Goal: Information Seeking & Learning: Learn about a topic

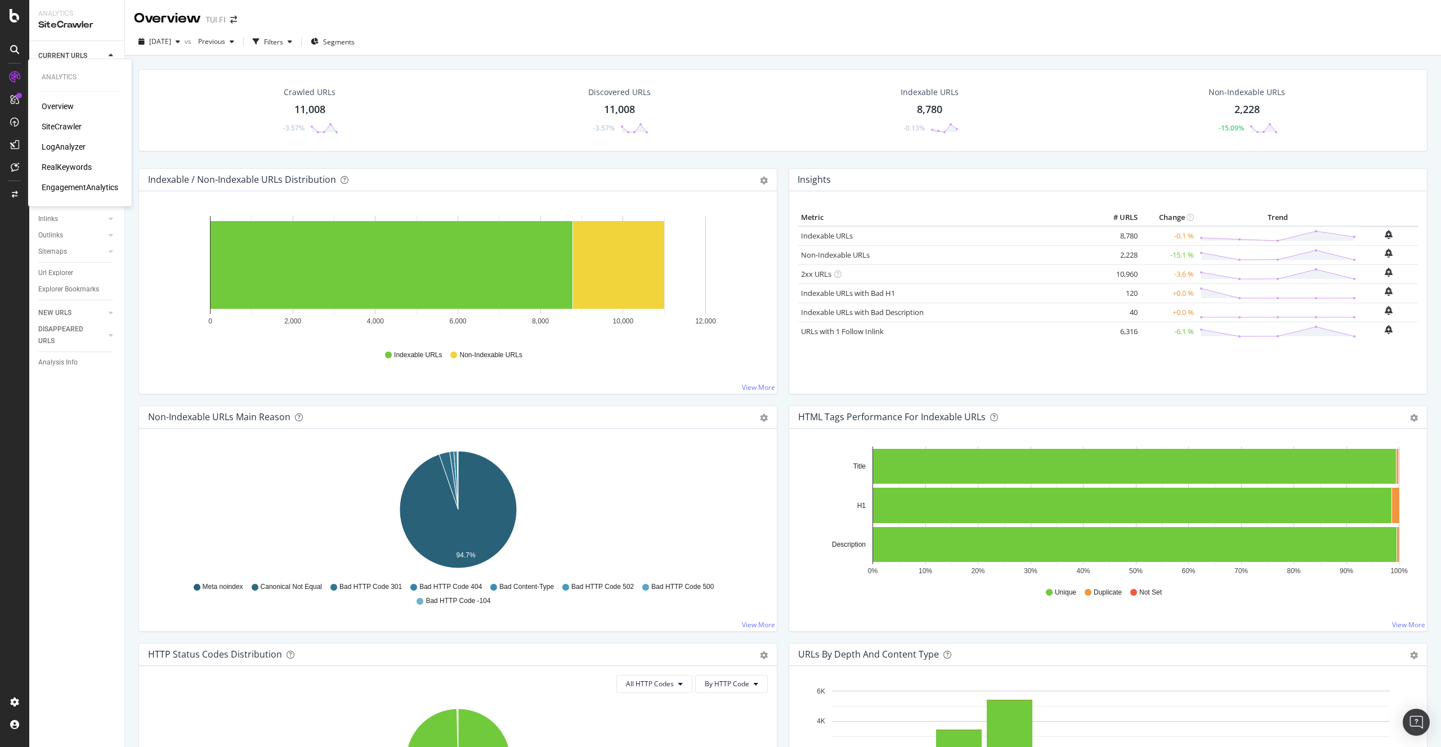
click at [51, 146] on div "LogAnalyzer" at bounding box center [64, 146] width 44 height 11
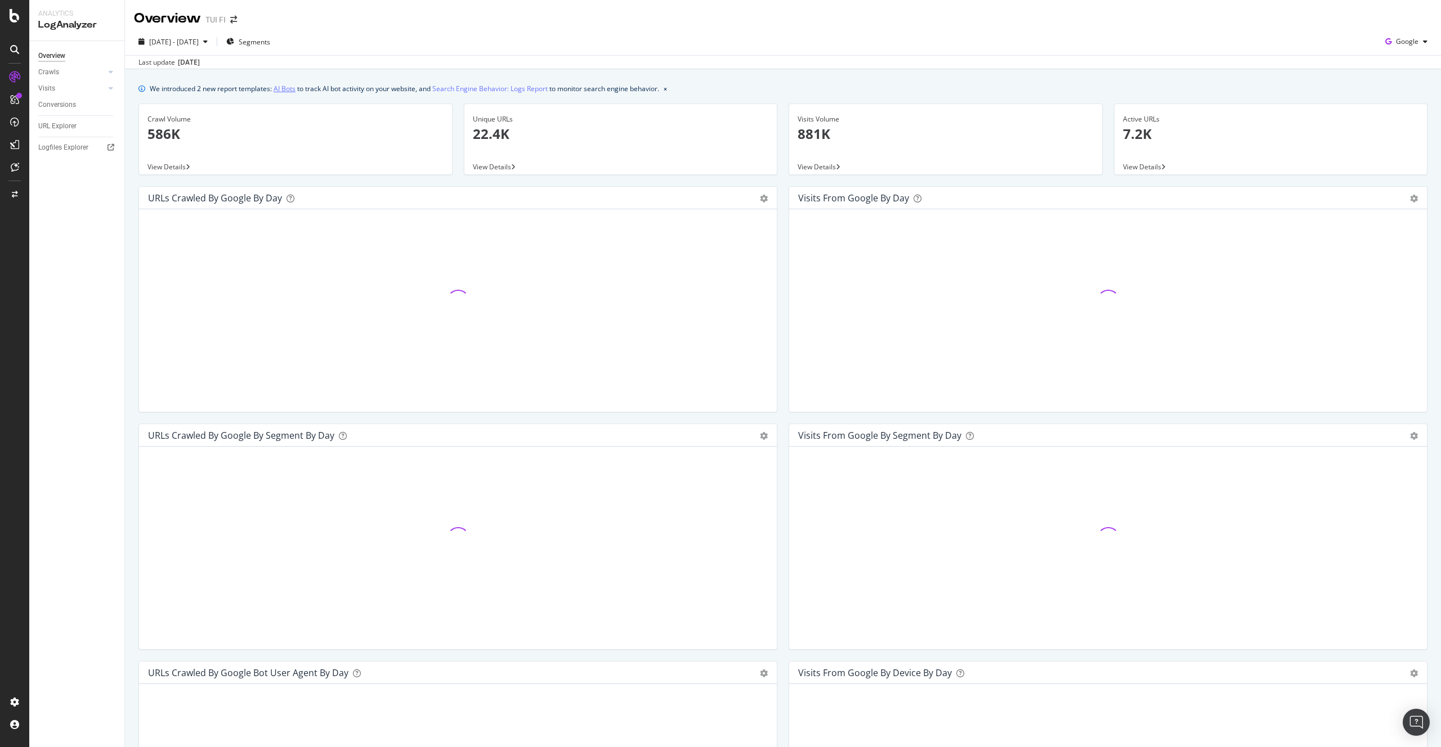
click at [285, 88] on link "AI Bots" at bounding box center [285, 89] width 22 height 12
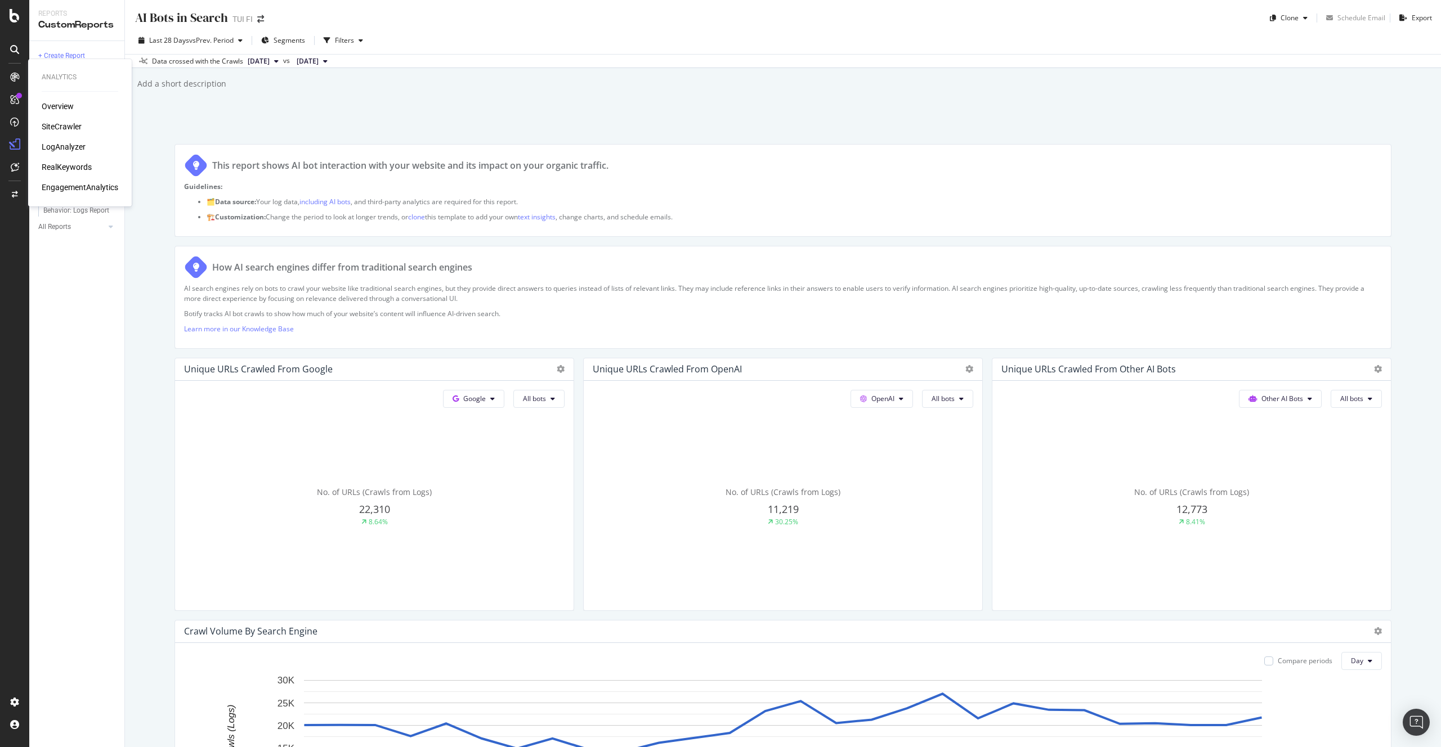
click at [73, 146] on div "LogAnalyzer" at bounding box center [64, 146] width 44 height 11
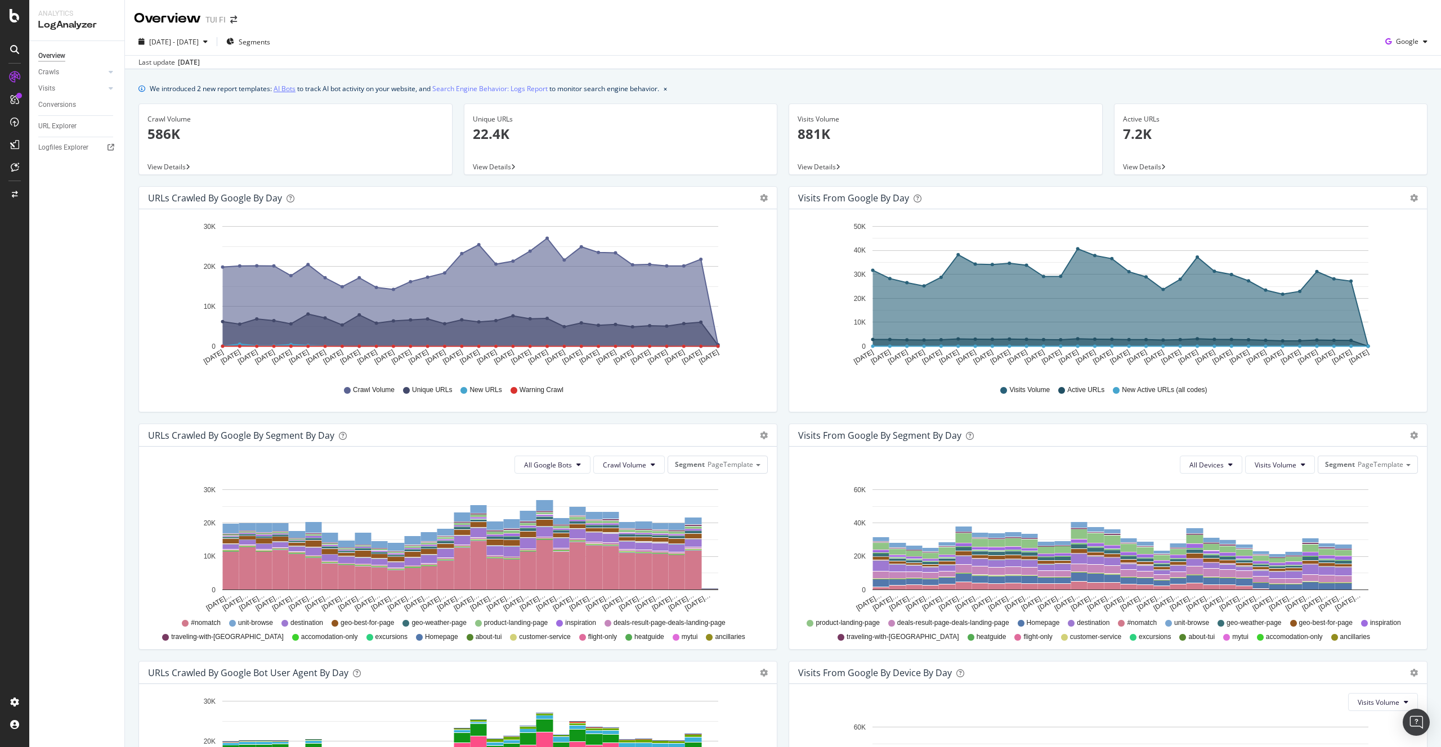
click at [288, 87] on link "AI Bots" at bounding box center [285, 89] width 22 height 12
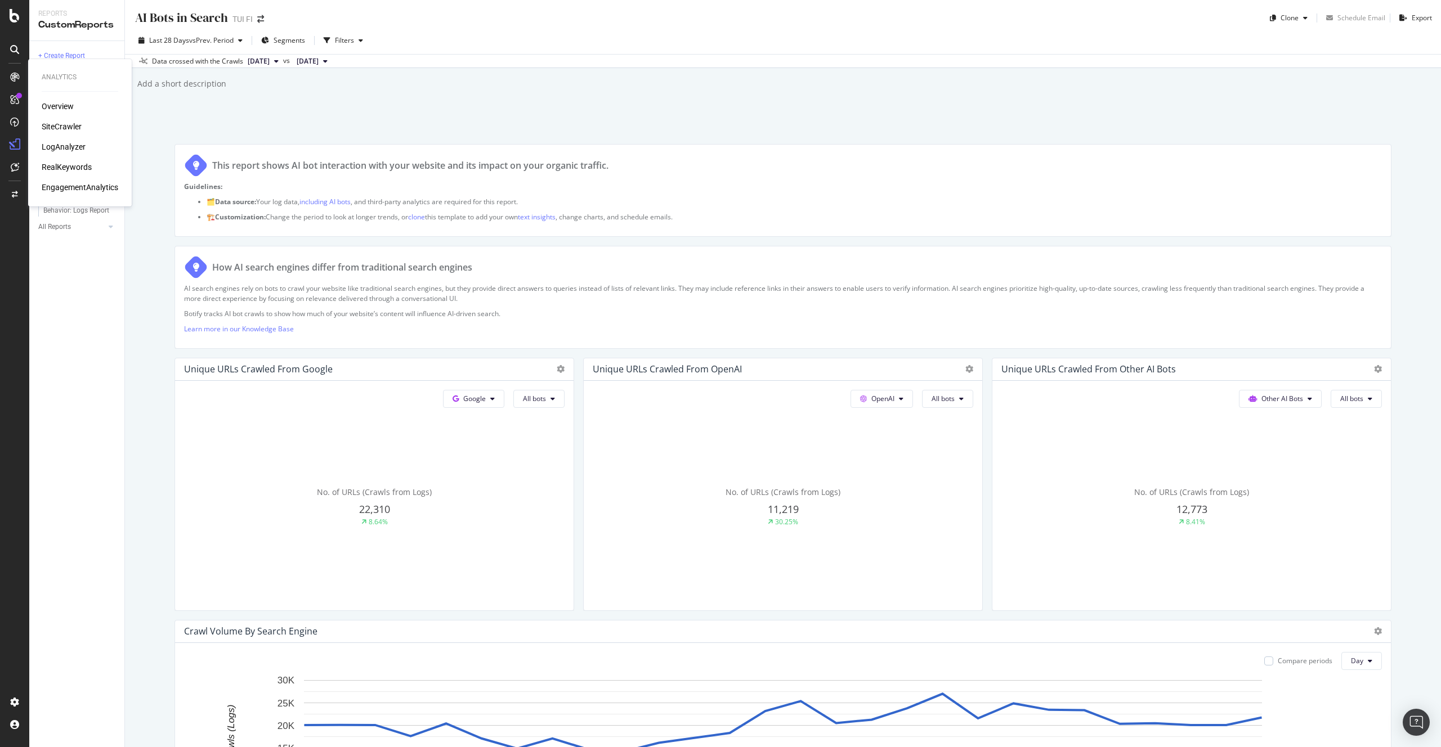
click at [64, 150] on div "LogAnalyzer" at bounding box center [64, 146] width 44 height 11
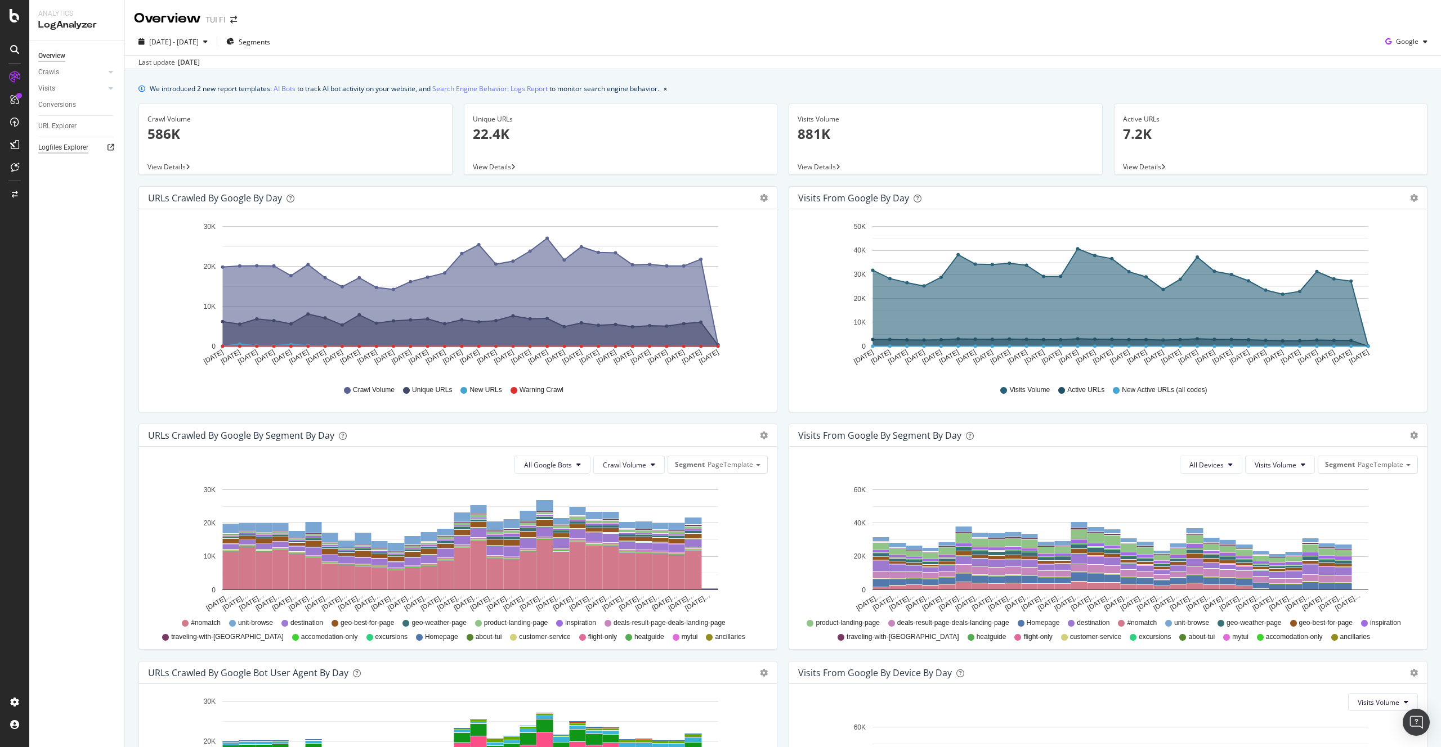
click at [66, 149] on div "Logfiles Explorer" at bounding box center [63, 148] width 50 height 12
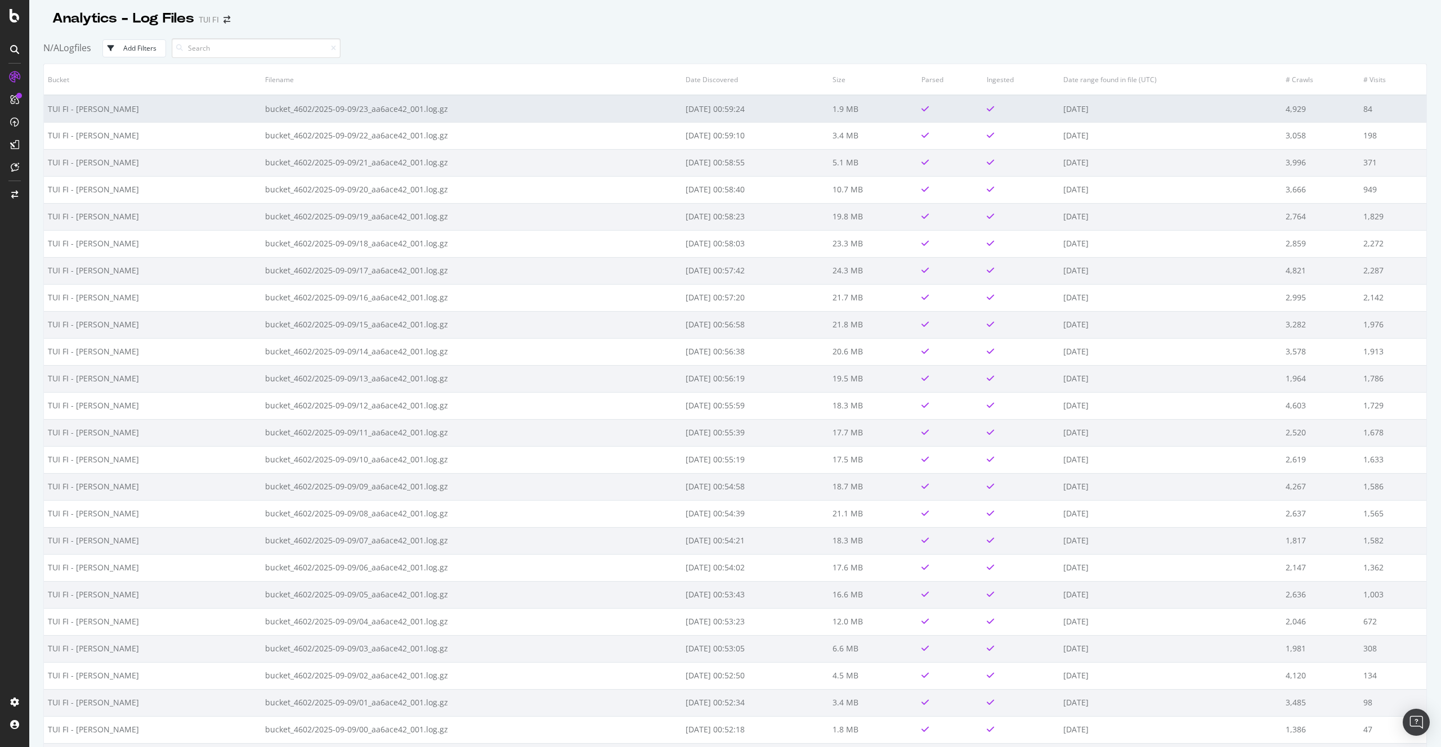
click at [317, 110] on td "bucket_4602/2025-09-09/23_aa6ace42_001.log.gz" at bounding box center [471, 108] width 420 height 27
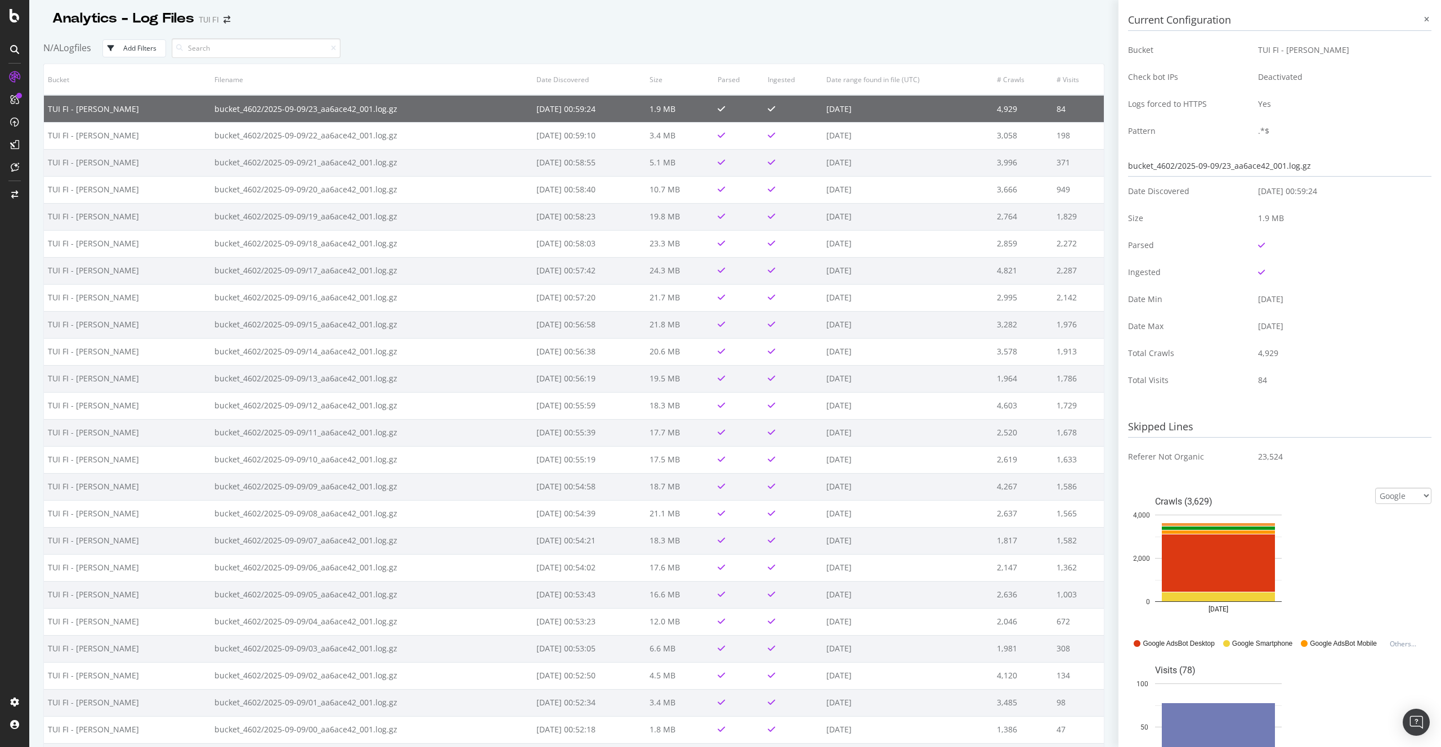
click at [1231, 165] on div "bucket_4602/2025-09-09/23_aa6ace42_001.log.gz" at bounding box center [1279, 166] width 303 height 21
drag, startPoint x: 1332, startPoint y: 167, endPoint x: 1127, endPoint y: 169, distance: 204.9
click at [1127, 169] on div "Current Configuration Bucket TUI FI - [PERSON_NAME] Check bot IPs Deactivated L…" at bounding box center [1279, 373] width 322 height 747
drag, startPoint x: 1137, startPoint y: 169, endPoint x: 1159, endPoint y: 166, distance: 21.6
click at [1159, 166] on div "bucket_4602/2025-09-09/23_aa6ace42_001.log.gz" at bounding box center [1279, 166] width 303 height 21
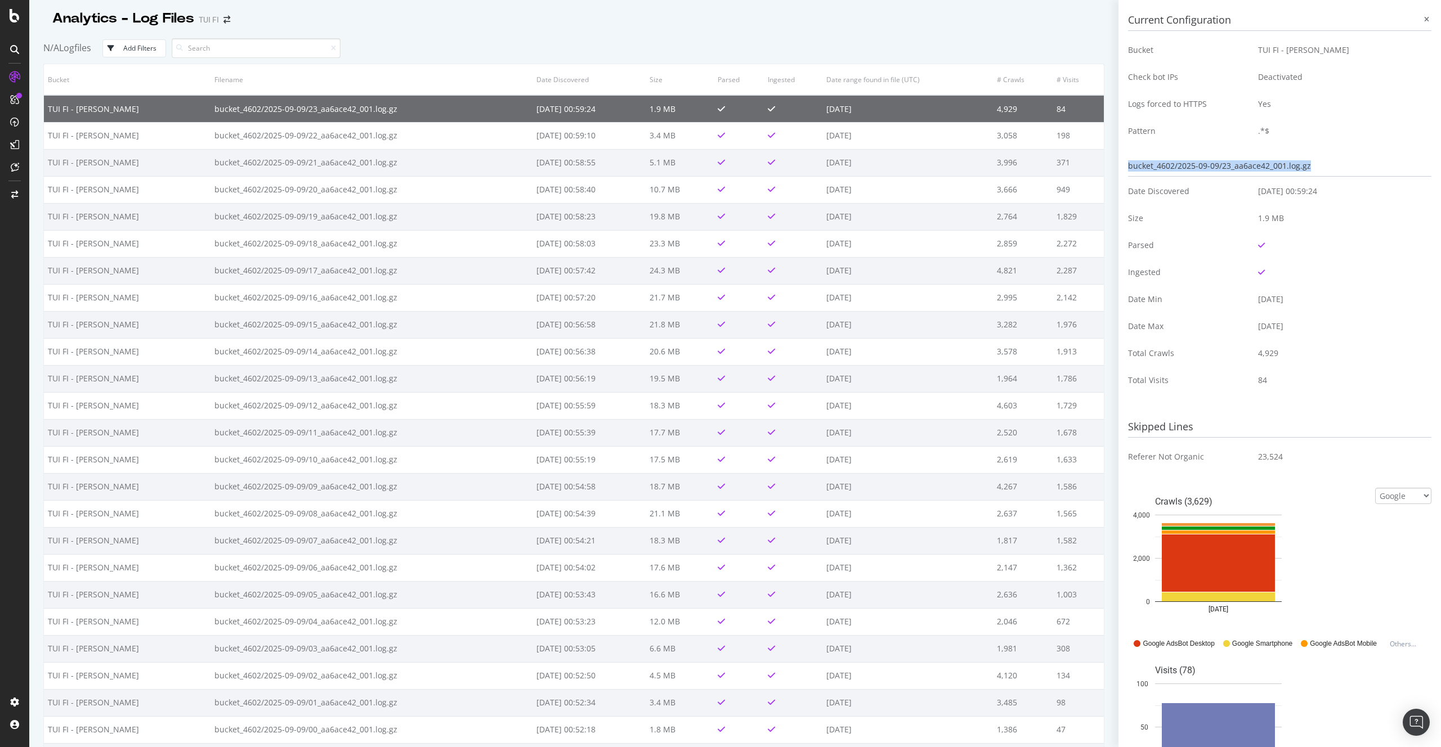
drag, startPoint x: 1320, startPoint y: 161, endPoint x: 1127, endPoint y: 168, distance: 193.2
click at [1126, 167] on div "Current Configuration Bucket TUI FI - [PERSON_NAME] Check bot IPs Deactivated L…" at bounding box center [1279, 373] width 322 height 747
click at [1152, 165] on div "bucket_4602/2025-09-09/23_aa6ace42_001.log.gz" at bounding box center [1279, 166] width 303 height 21
click at [227, 13] on div "Analytics - Log Files TUI FI" at bounding box center [146, 18] width 189 height 19
click at [226, 17] on div "Analytics - Log Files TUI FI" at bounding box center [146, 18] width 189 height 19
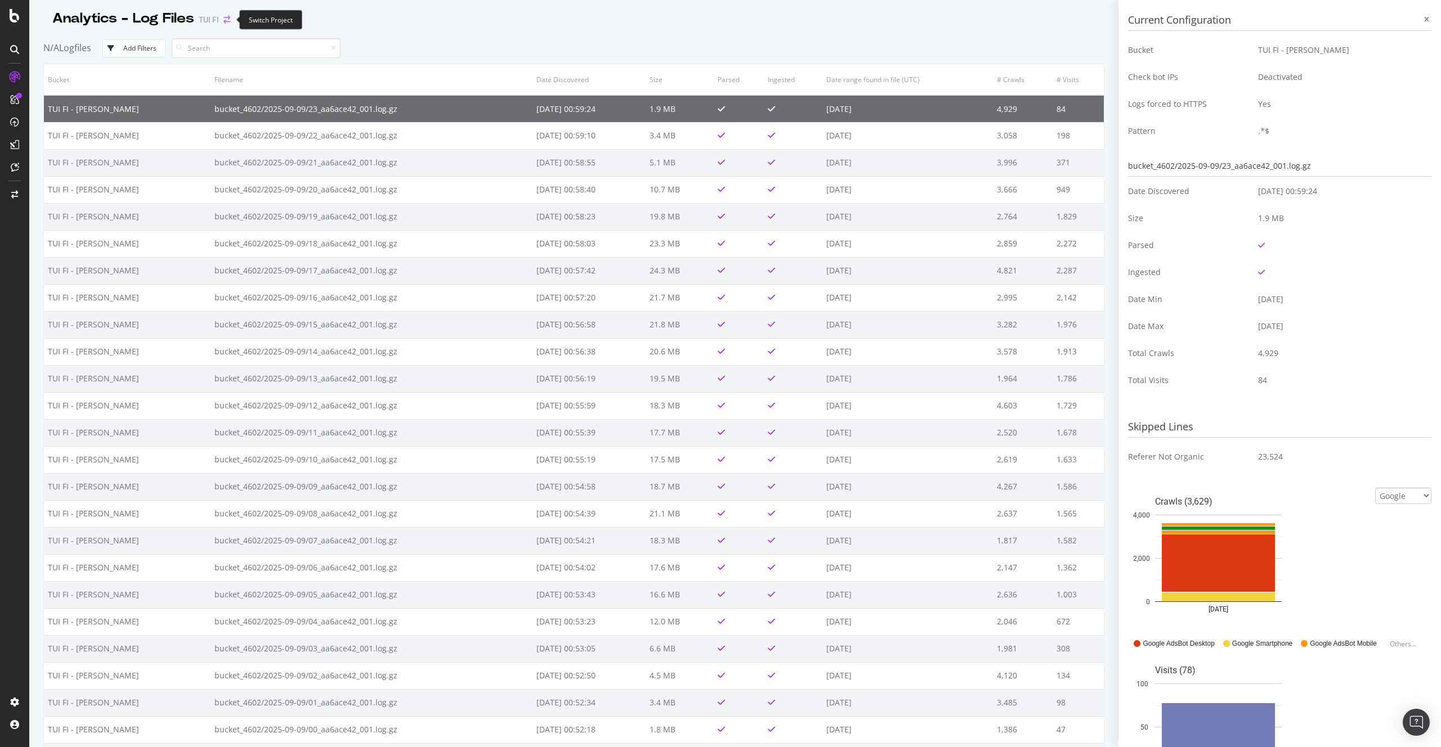
click at [229, 18] on icon "arrow-right-arrow-left" at bounding box center [226, 20] width 7 height 8
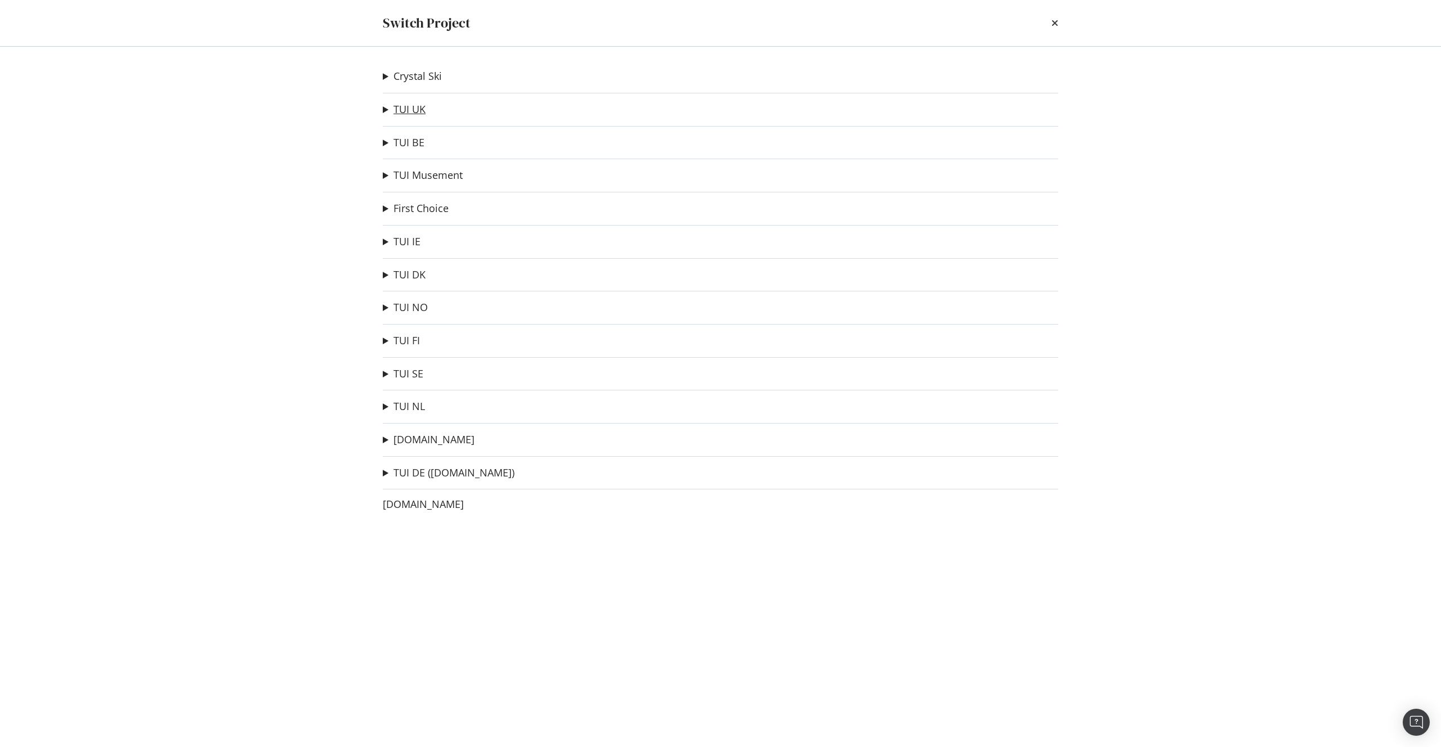
click at [409, 109] on link "TUI UK" at bounding box center [409, 110] width 32 height 12
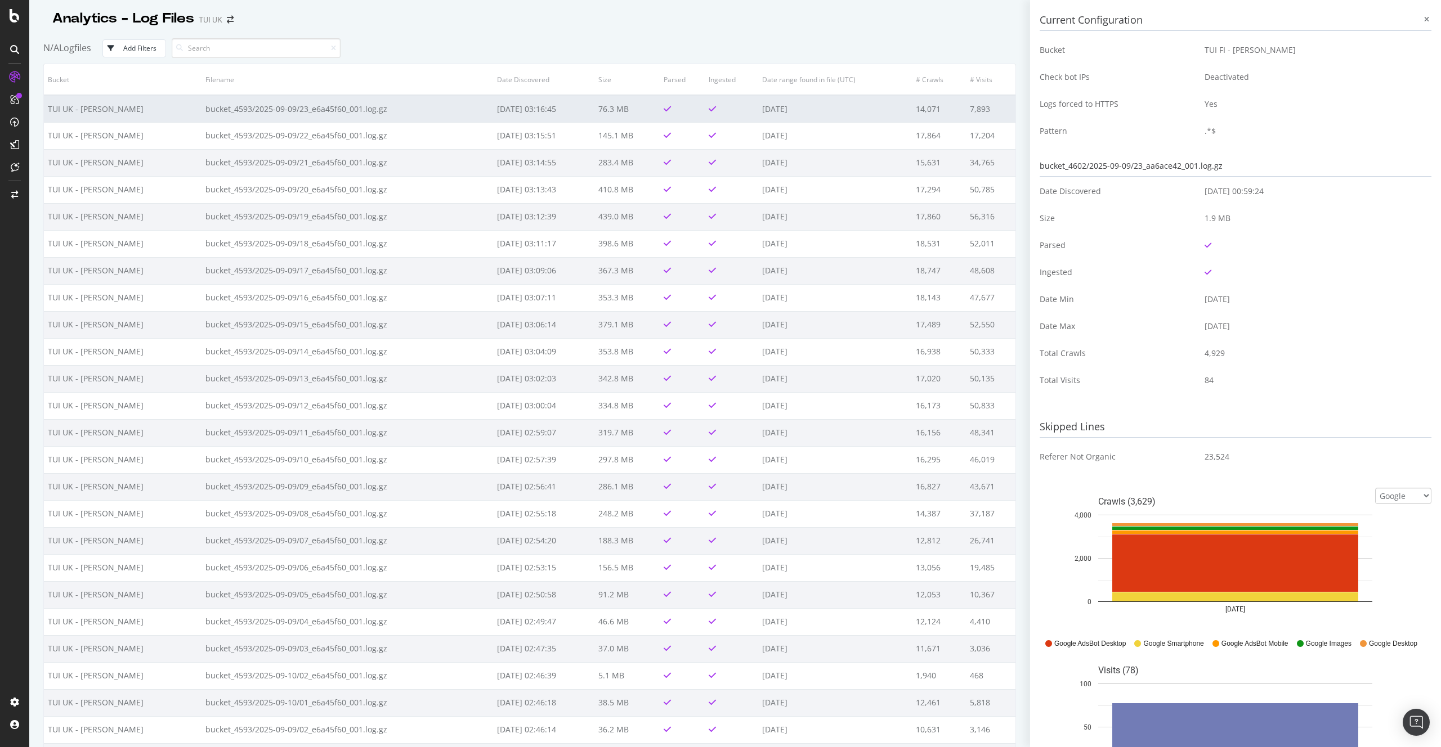
click at [913, 112] on td "14,071" at bounding box center [939, 108] width 54 height 27
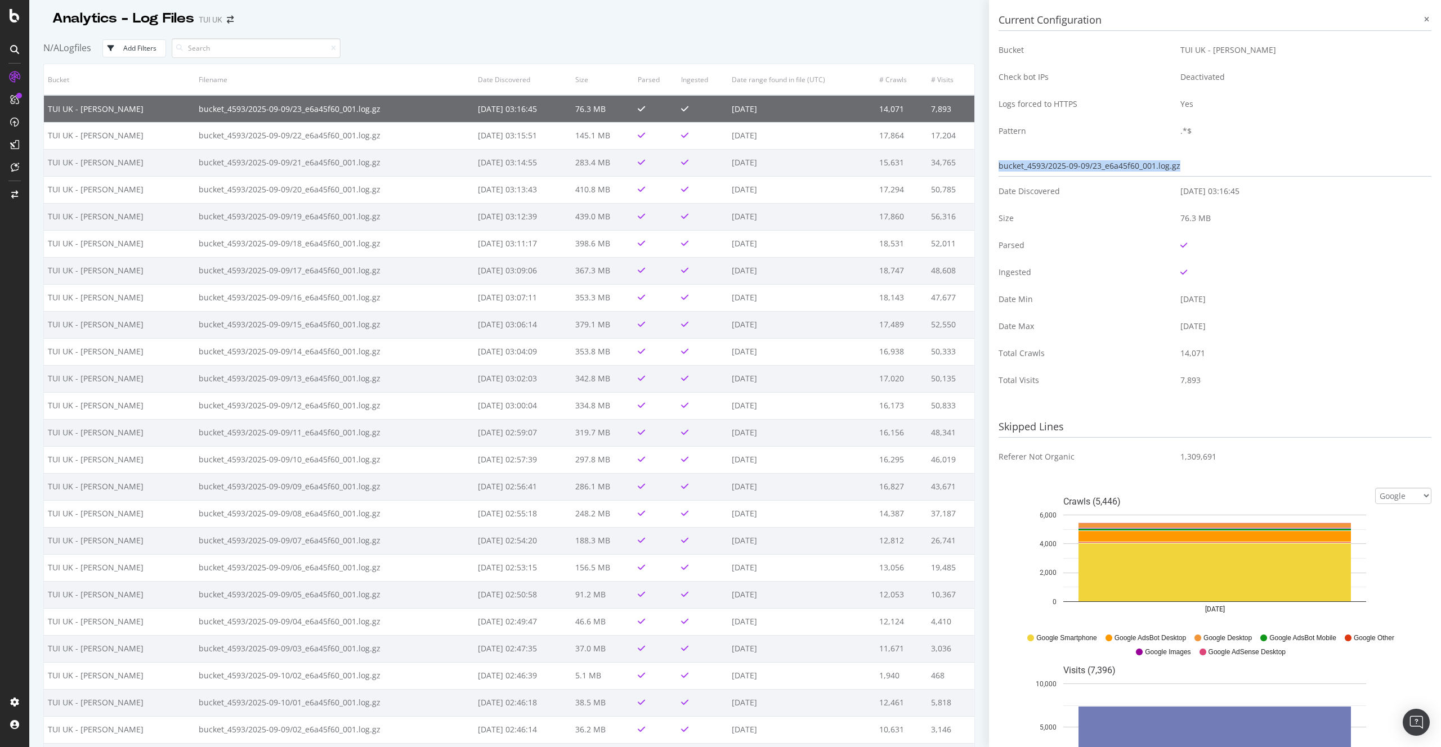
drag, startPoint x: 1197, startPoint y: 165, endPoint x: 1001, endPoint y: 168, distance: 196.4
click at [1001, 168] on div "bucket_4593/2025-09-09/23_e6a45f60_001.log.gz" at bounding box center [1214, 166] width 433 height 21
copy div "bucket_4593/2025-09-09/23_e6a45f60_001.log.gz"
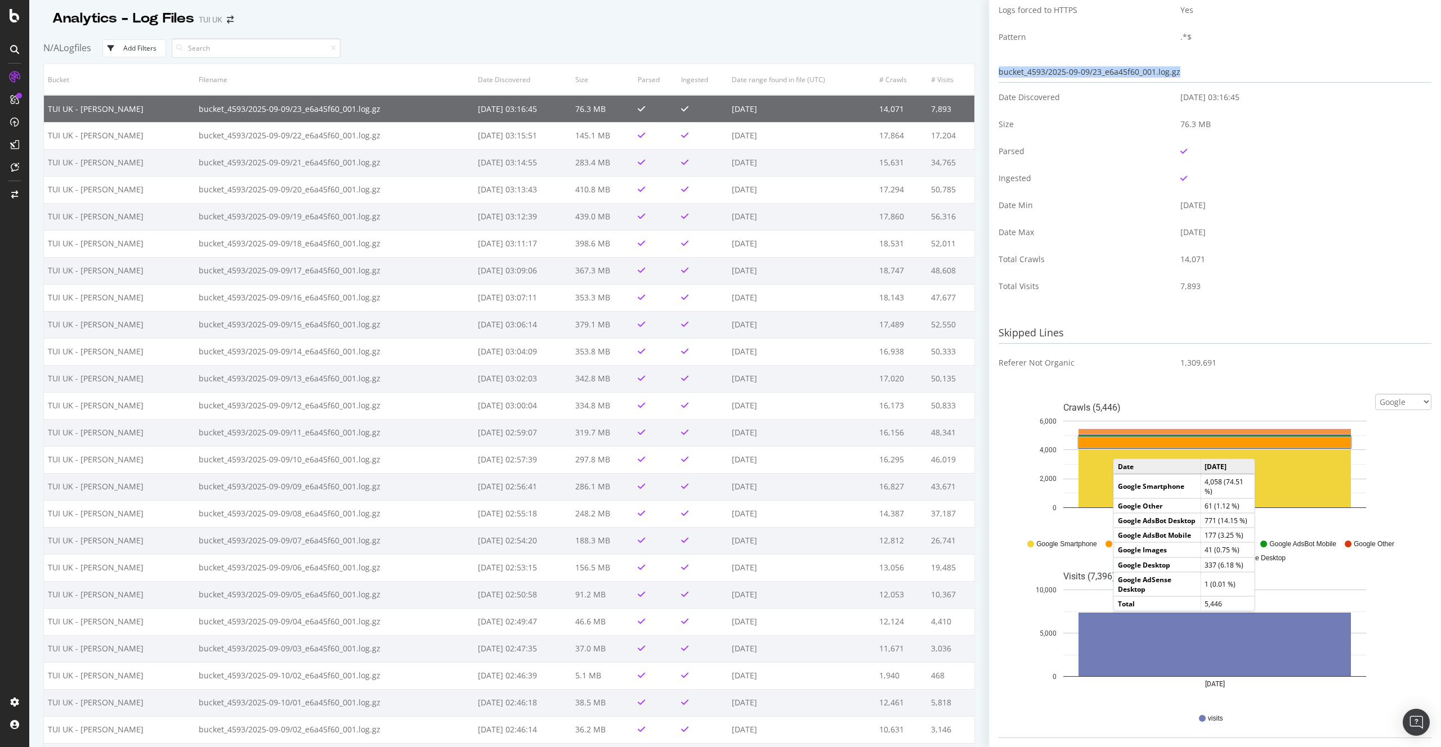
scroll to position [113, 0]
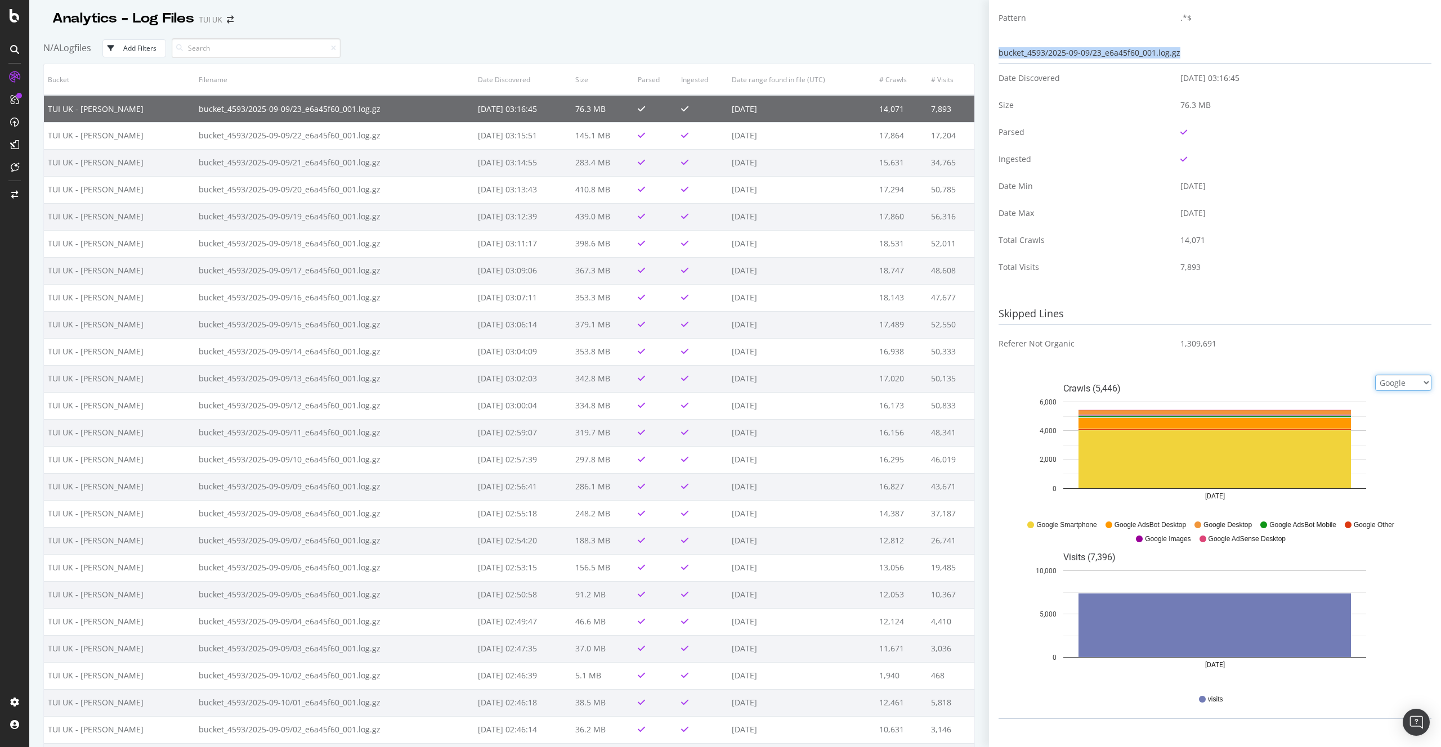
click at [1399, 382] on select "Google Bing OpenAI Other AI Bots" at bounding box center [1403, 383] width 56 height 16
click at [67, 146] on div "LogAnalyzer" at bounding box center [64, 146] width 44 height 11
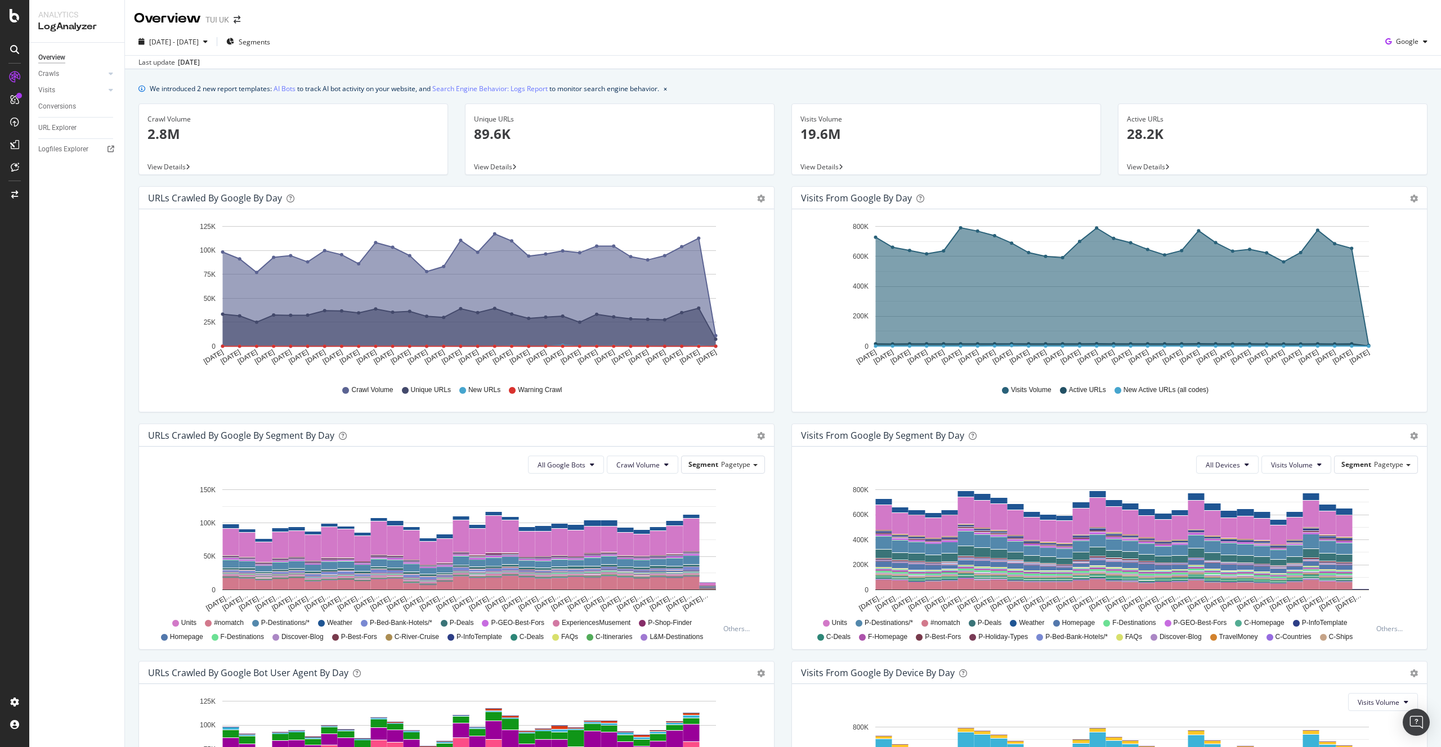
drag, startPoint x: 864, startPoint y: 199, endPoint x: 948, endPoint y: 192, distance: 84.1
click at [948, 192] on div "Visits from Google by day" at bounding box center [1097, 197] width 592 height 11
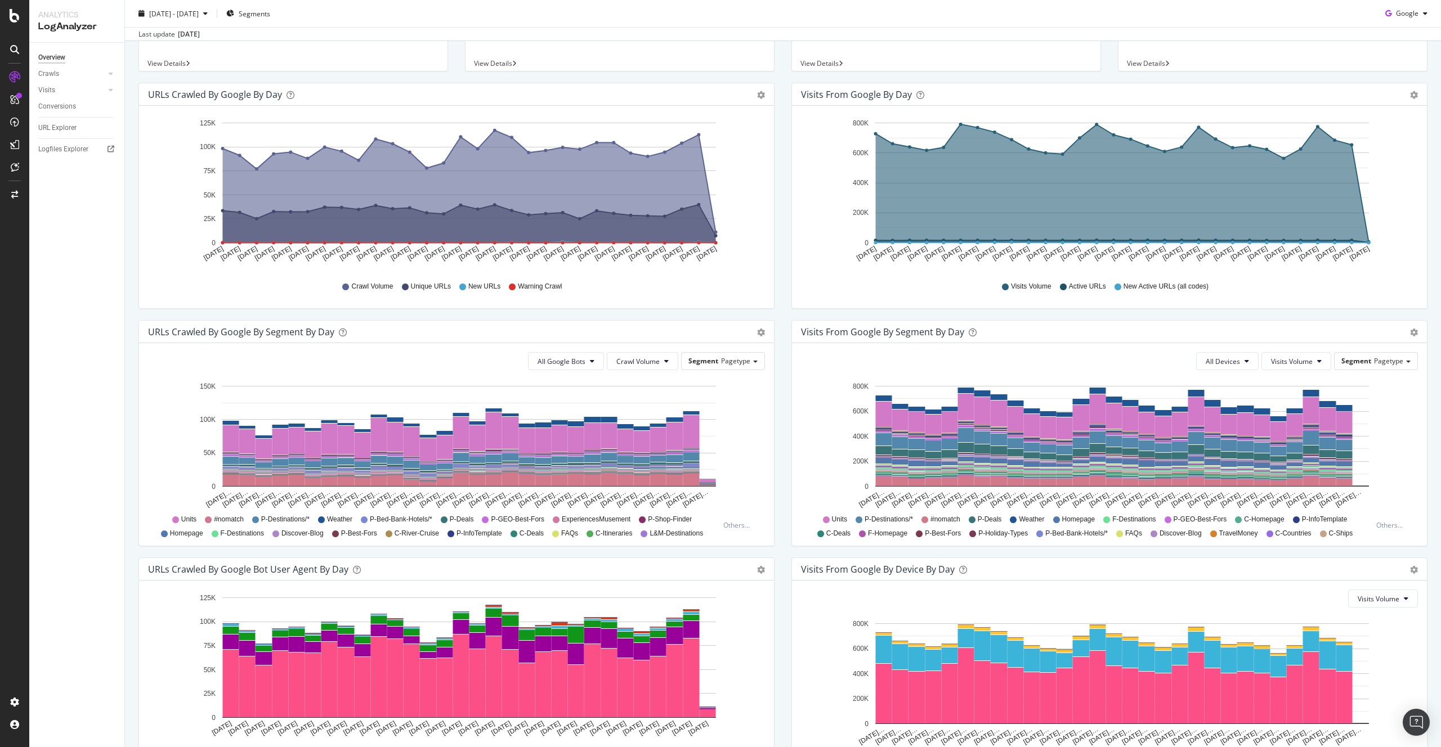
scroll to position [191, 0]
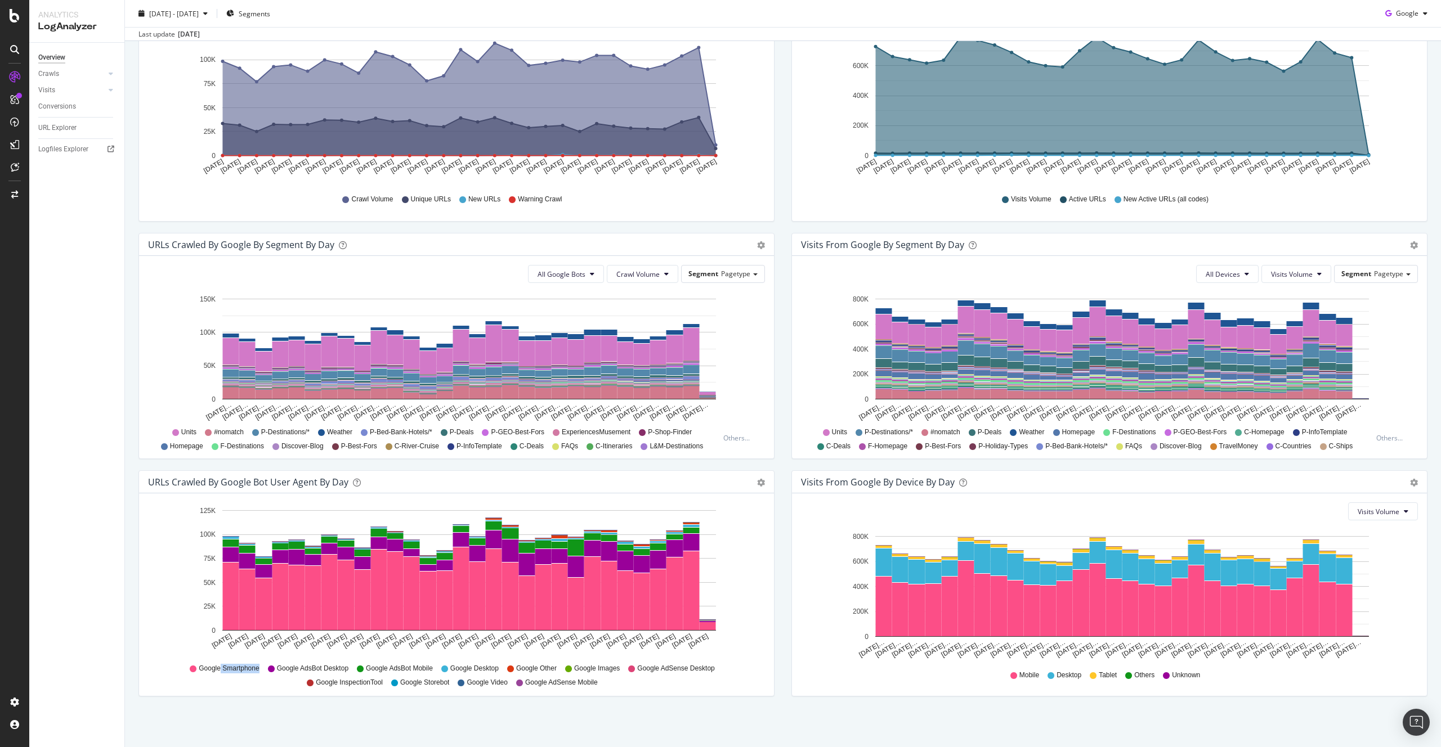
drag, startPoint x: 229, startPoint y: 668, endPoint x: 293, endPoint y: 668, distance: 63.6
click at [272, 668] on div "Google Smartphone Google AdsBot Desktop Google AdsBot Mobile Google Desktop Goo…" at bounding box center [457, 674] width 606 height 25
drag, startPoint x: 306, startPoint y: 667, endPoint x: 383, endPoint y: 665, distance: 77.7
click at [374, 665] on div "Google Smartphone Google AdsBot Desktop Google AdsBot Mobile Google Desktop Goo…" at bounding box center [457, 674] width 606 height 25
drag, startPoint x: 397, startPoint y: 665, endPoint x: 473, endPoint y: 667, distance: 76.0
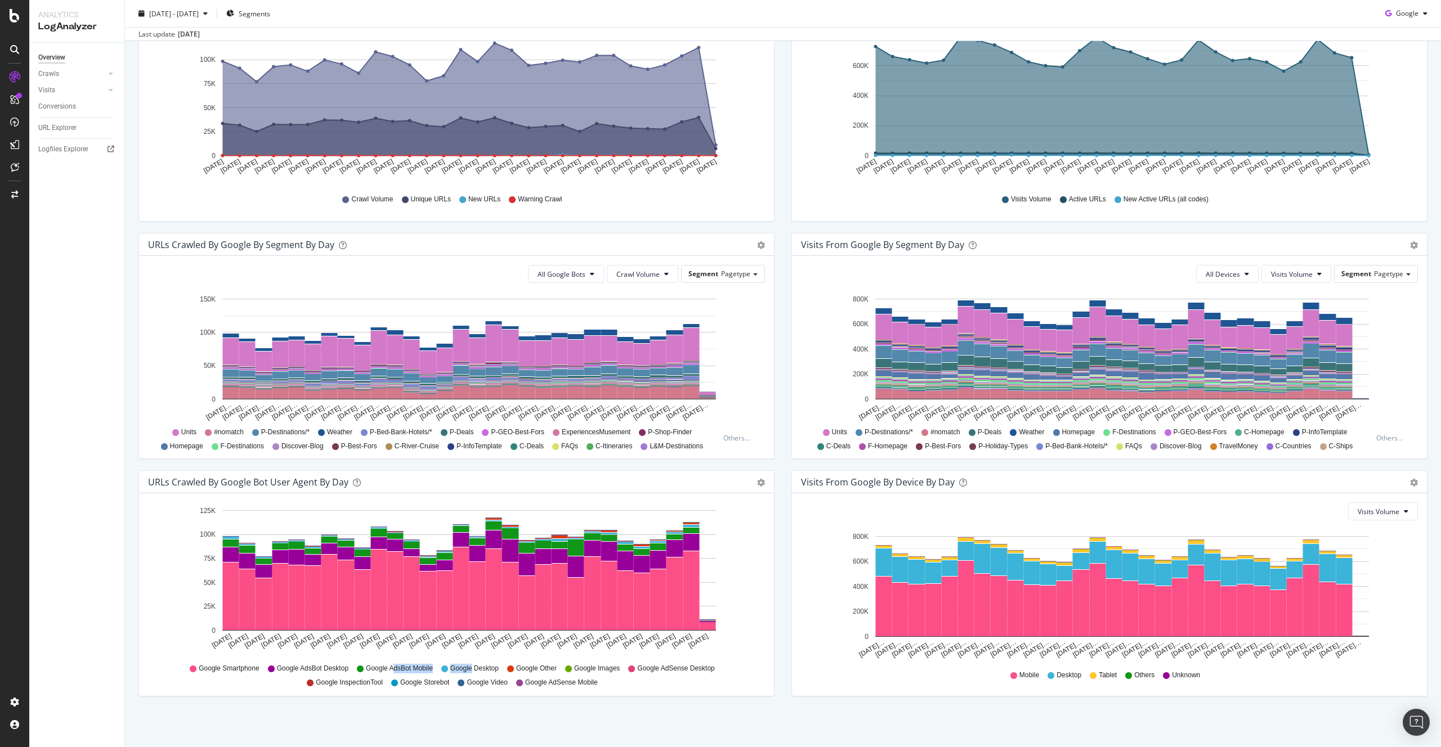
click at [473, 667] on div "Google Smartphone Google AdsBot Desktop Google AdsBot Mobile Google Desktop Goo…" at bounding box center [457, 674] width 606 height 25
drag, startPoint x: 512, startPoint y: 668, endPoint x: 558, endPoint y: 668, distance: 46.2
click at [557, 668] on div "Google Smartphone Google AdsBot Desktop Google AdsBot Mobile Google Desktop Goo…" at bounding box center [457, 674] width 606 height 25
click at [653, 664] on span "Google AdSense Desktop" at bounding box center [675, 669] width 77 height 10
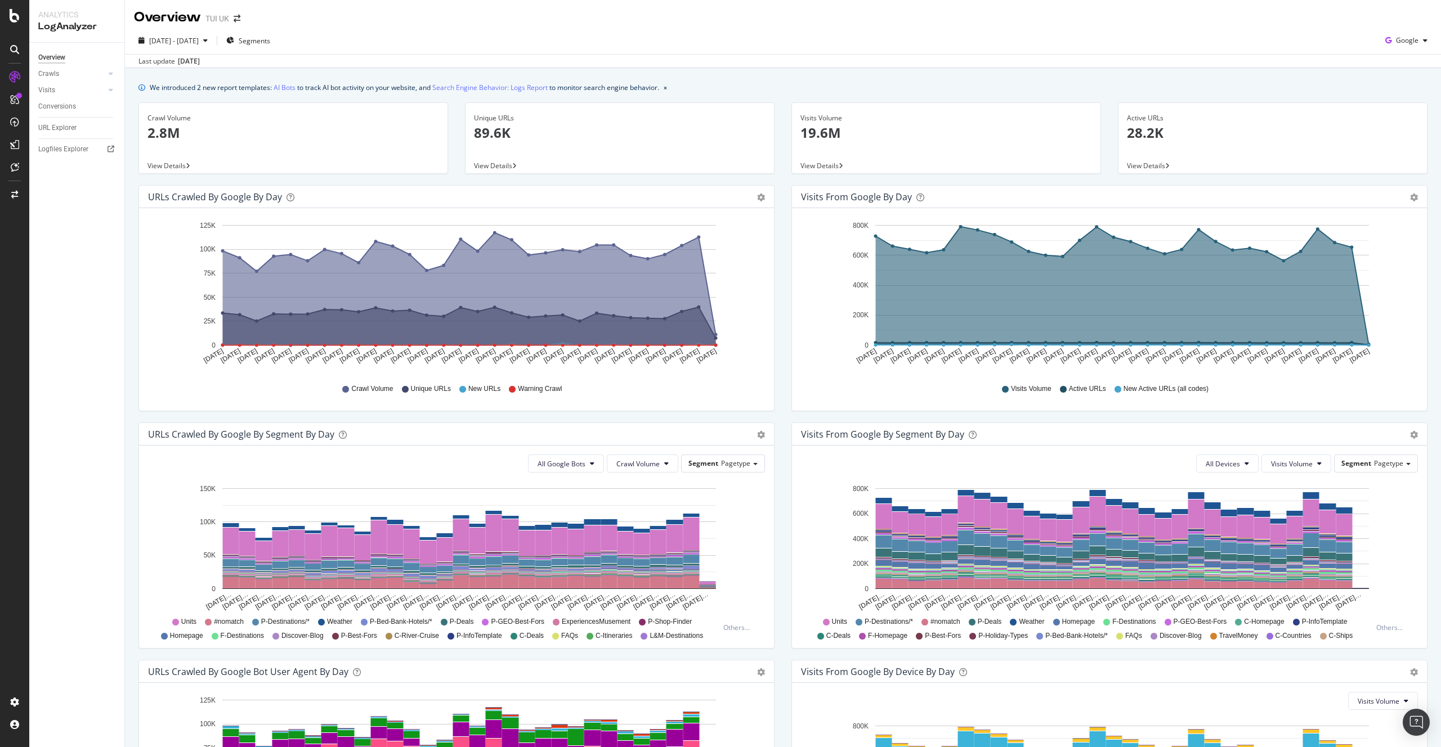
scroll to position [0, 0]
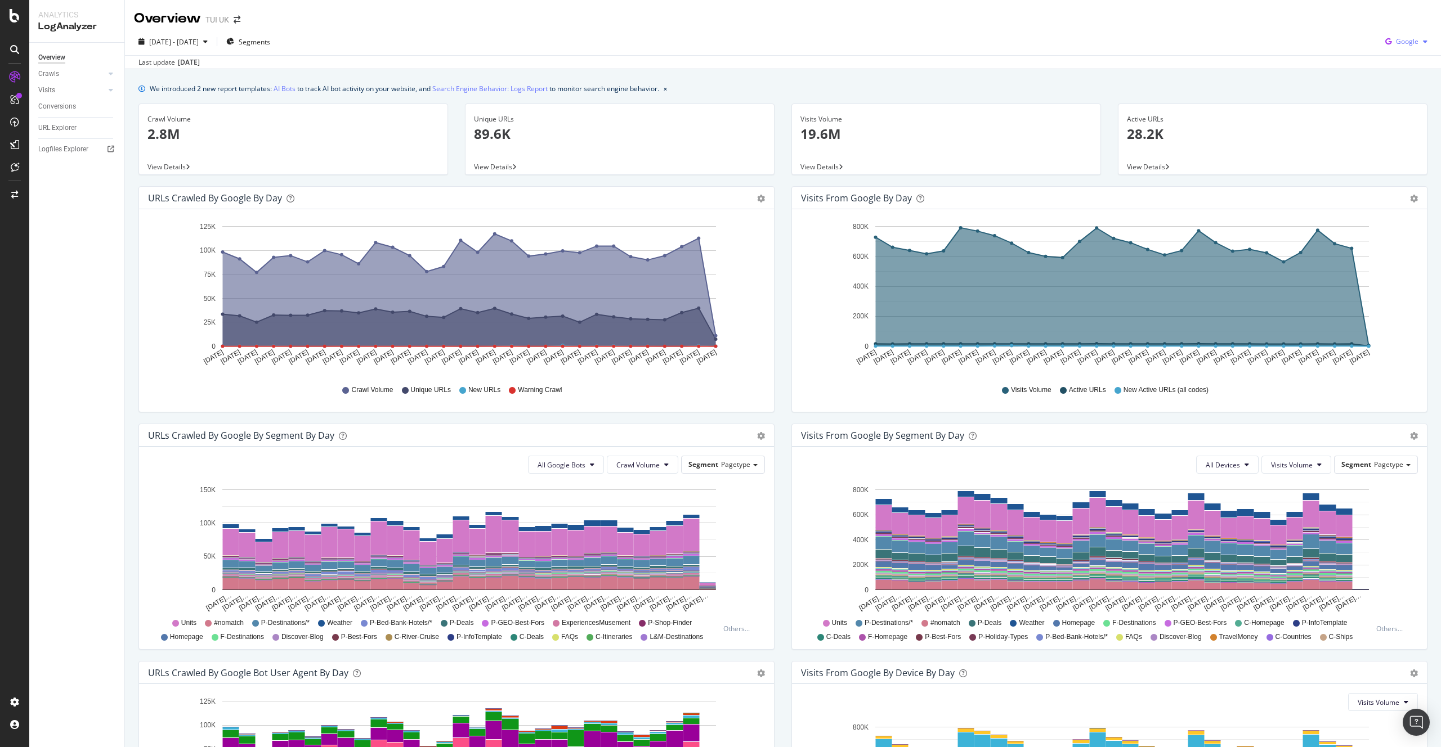
click at [1414, 42] on span "Google" at bounding box center [1407, 42] width 23 height 10
click at [1389, 107] on span "OpenAI" at bounding box center [1407, 106] width 42 height 10
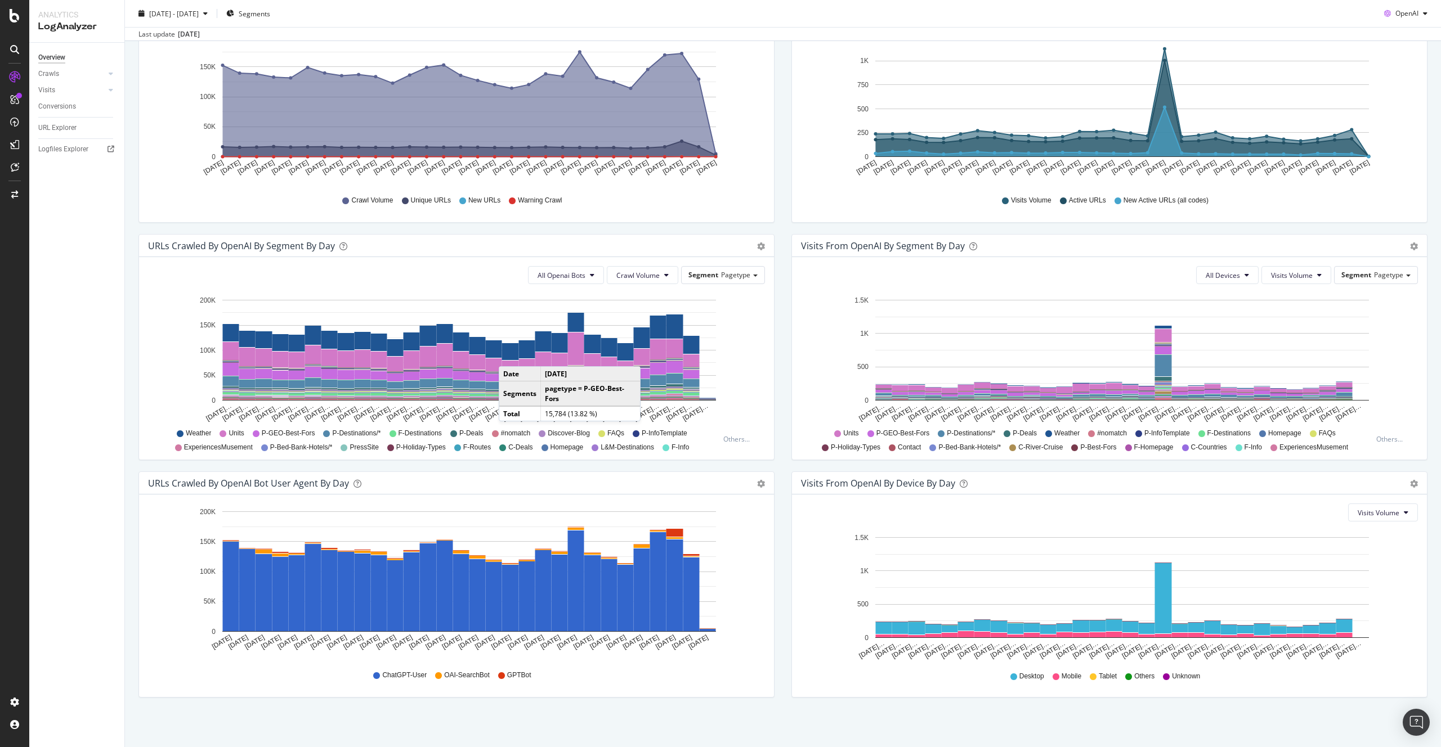
scroll to position [191, 0]
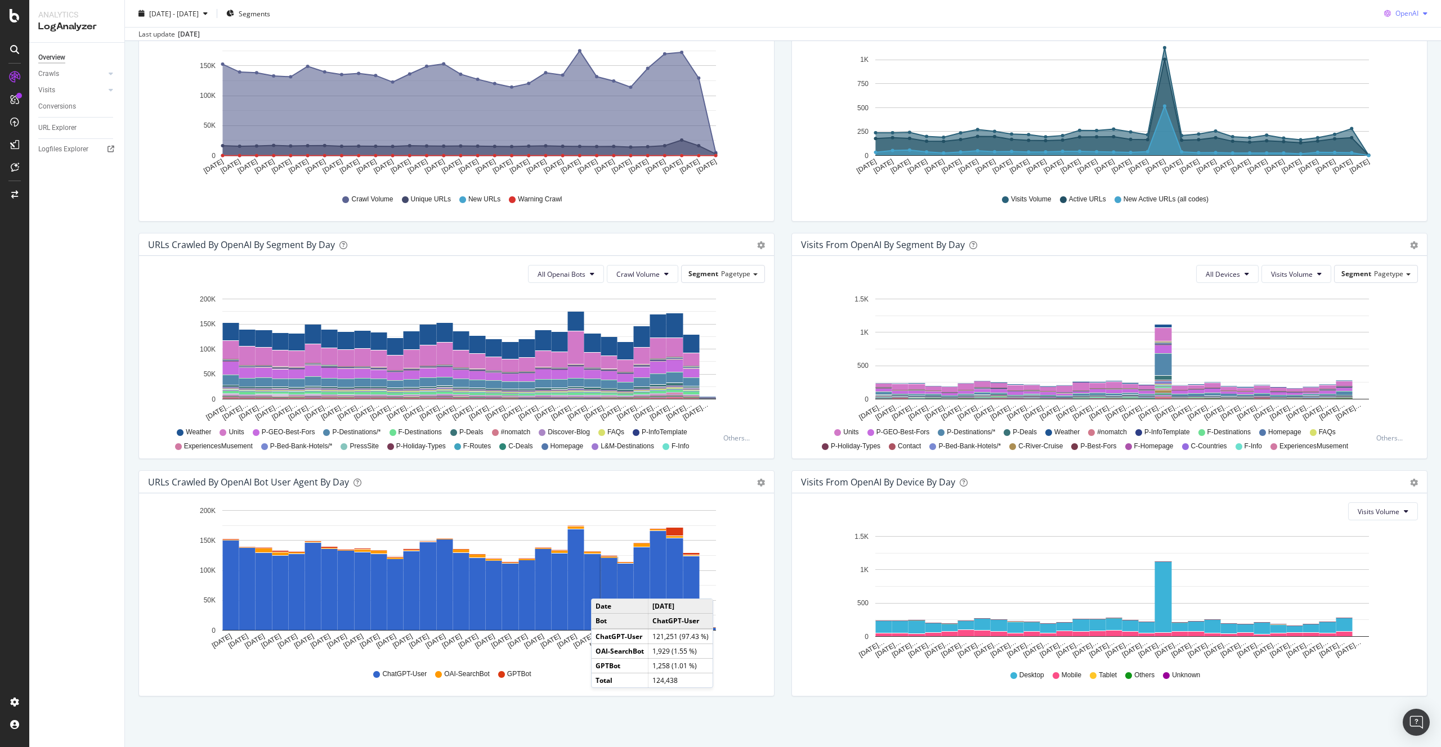
click at [1409, 14] on span "OpenAI" at bounding box center [1406, 13] width 23 height 10
click at [1399, 99] on span "Other AI Bots" at bounding box center [1407, 98] width 42 height 10
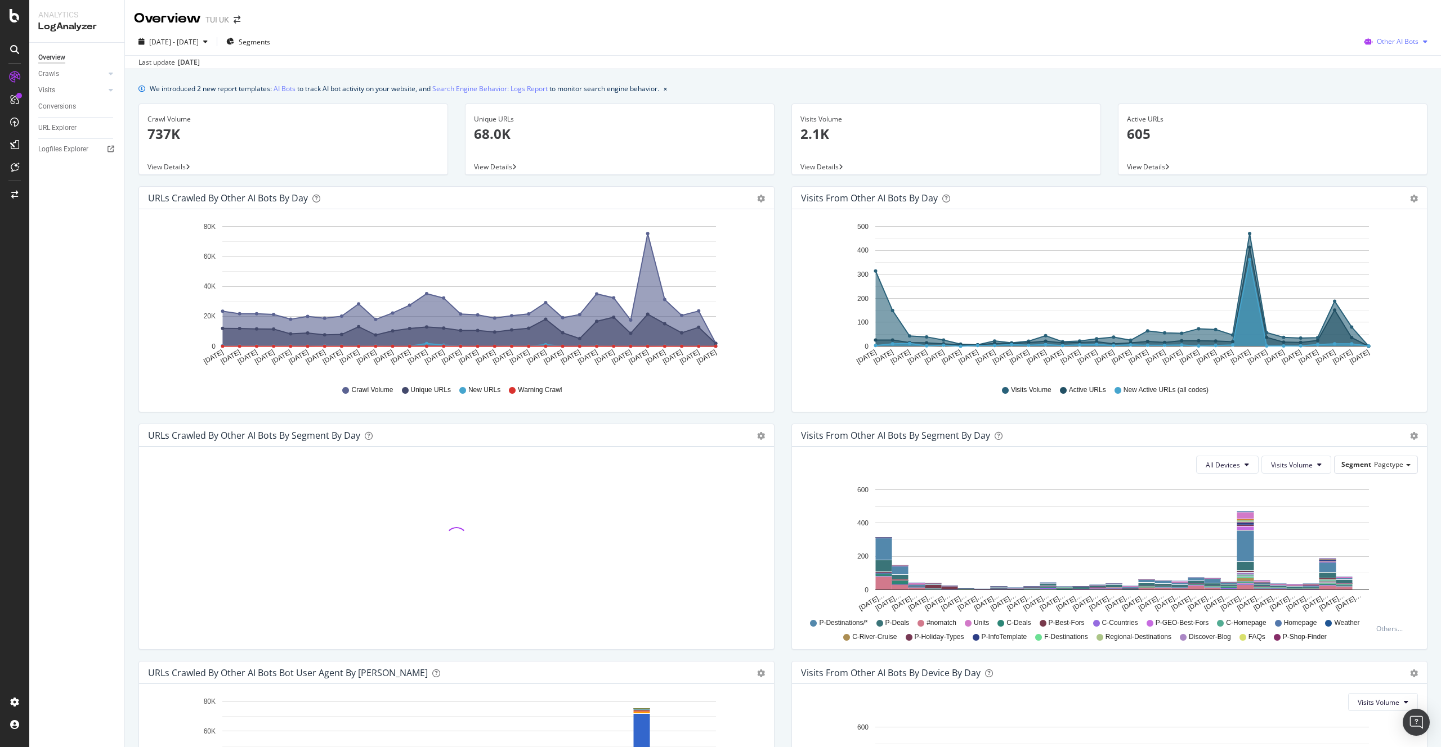
click at [1387, 40] on span "Other AI Bots" at bounding box center [1398, 42] width 42 height 10
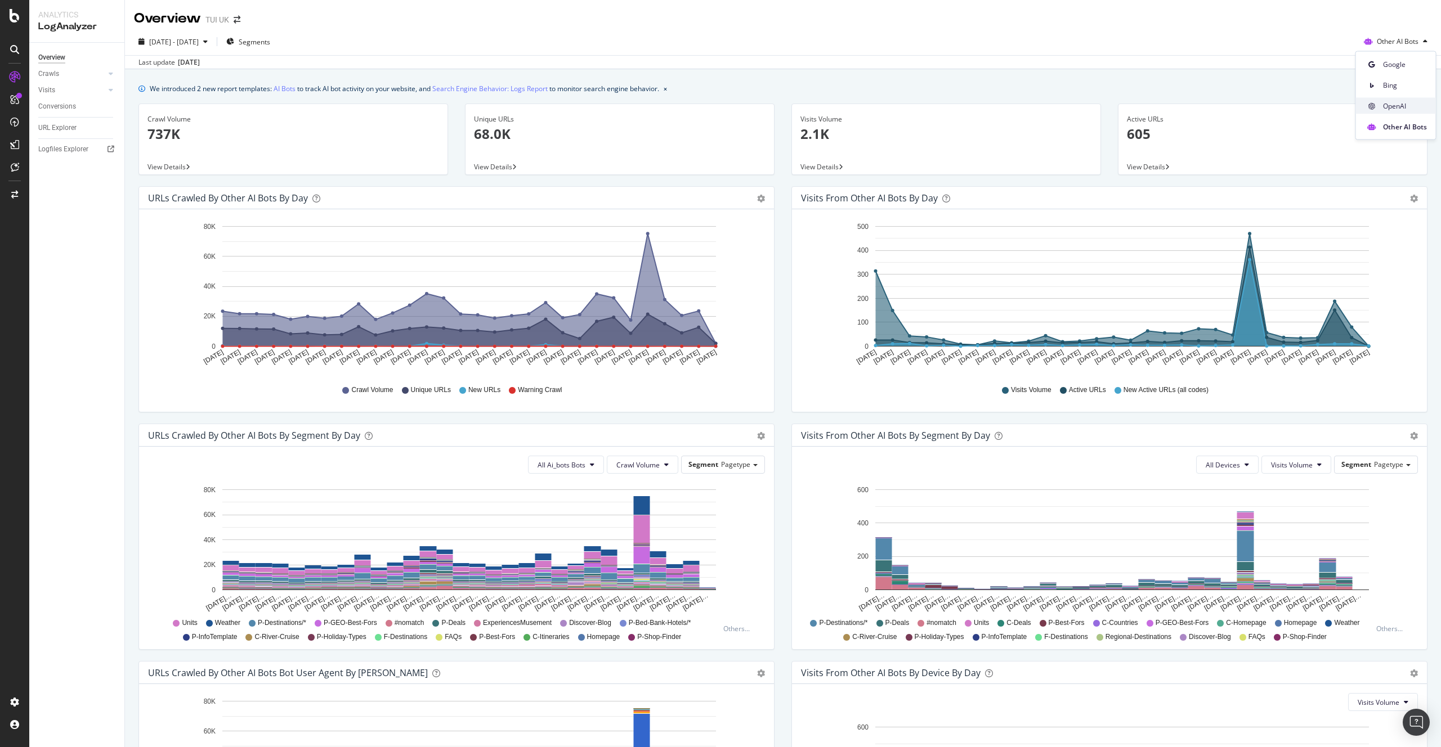
click at [1390, 102] on span "OpenAI" at bounding box center [1405, 106] width 44 height 10
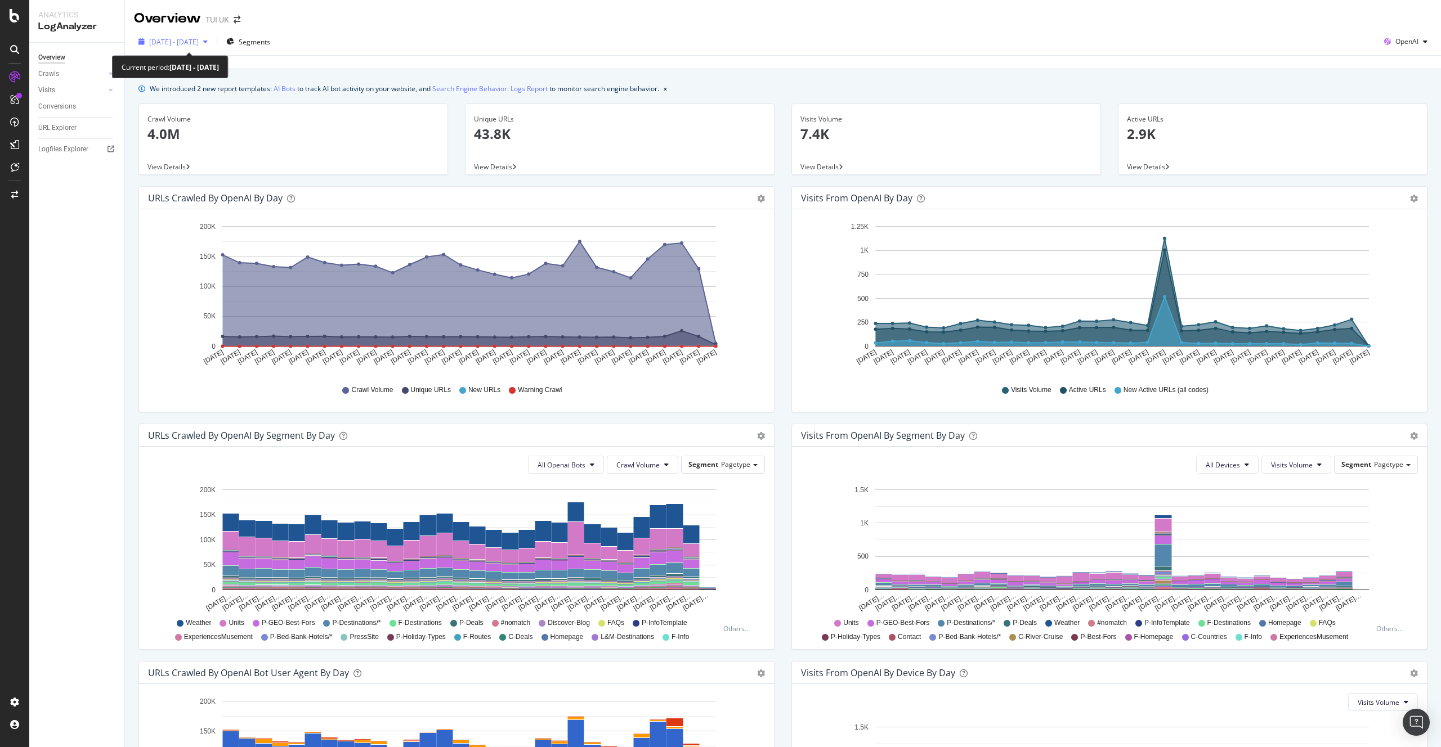
click at [199, 45] on span "[DATE] - [DATE]" at bounding box center [174, 42] width 50 height 10
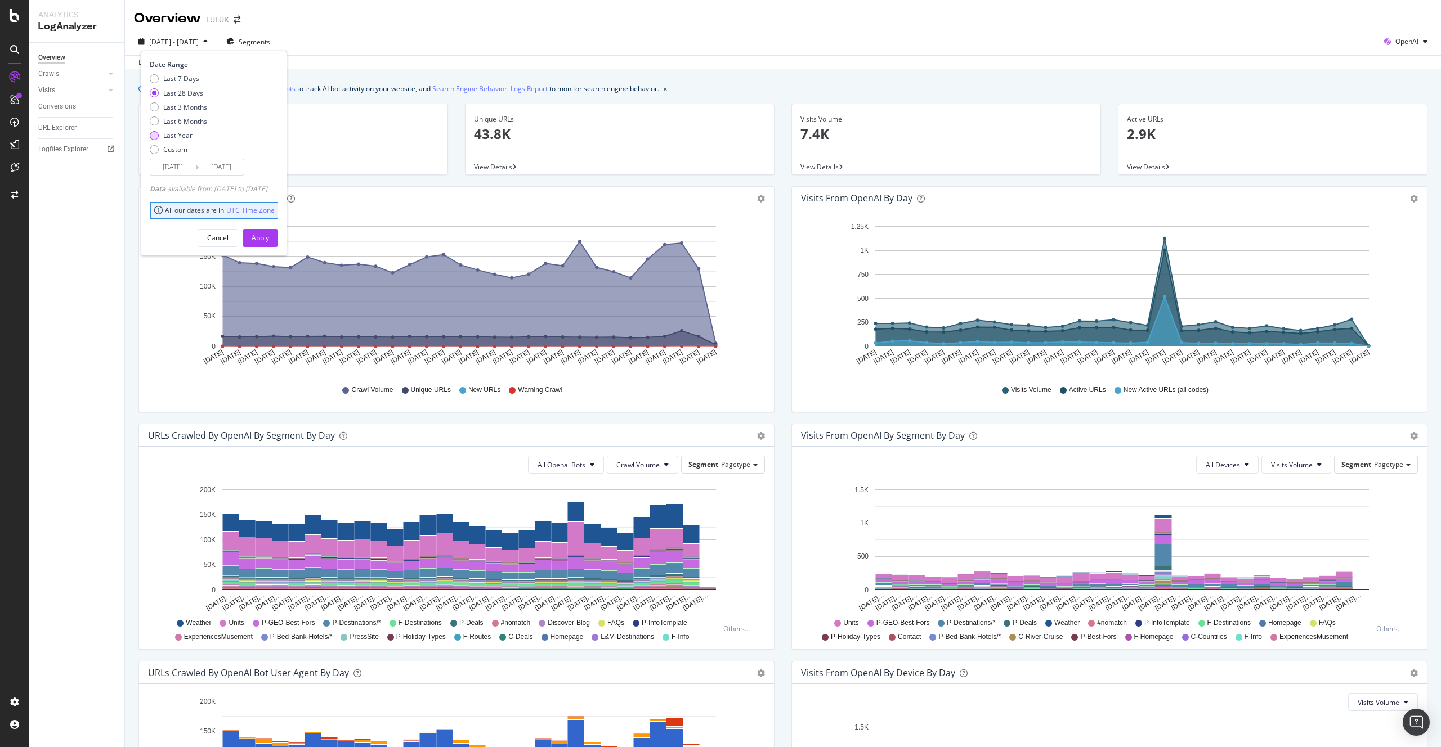
click at [168, 135] on div "Last Year" at bounding box center [177, 136] width 29 height 10
click at [178, 77] on div "Last 7 Days" at bounding box center [181, 79] width 36 height 10
type input "[DATE]"
click at [269, 236] on div "Apply" at bounding box center [260, 238] width 17 height 10
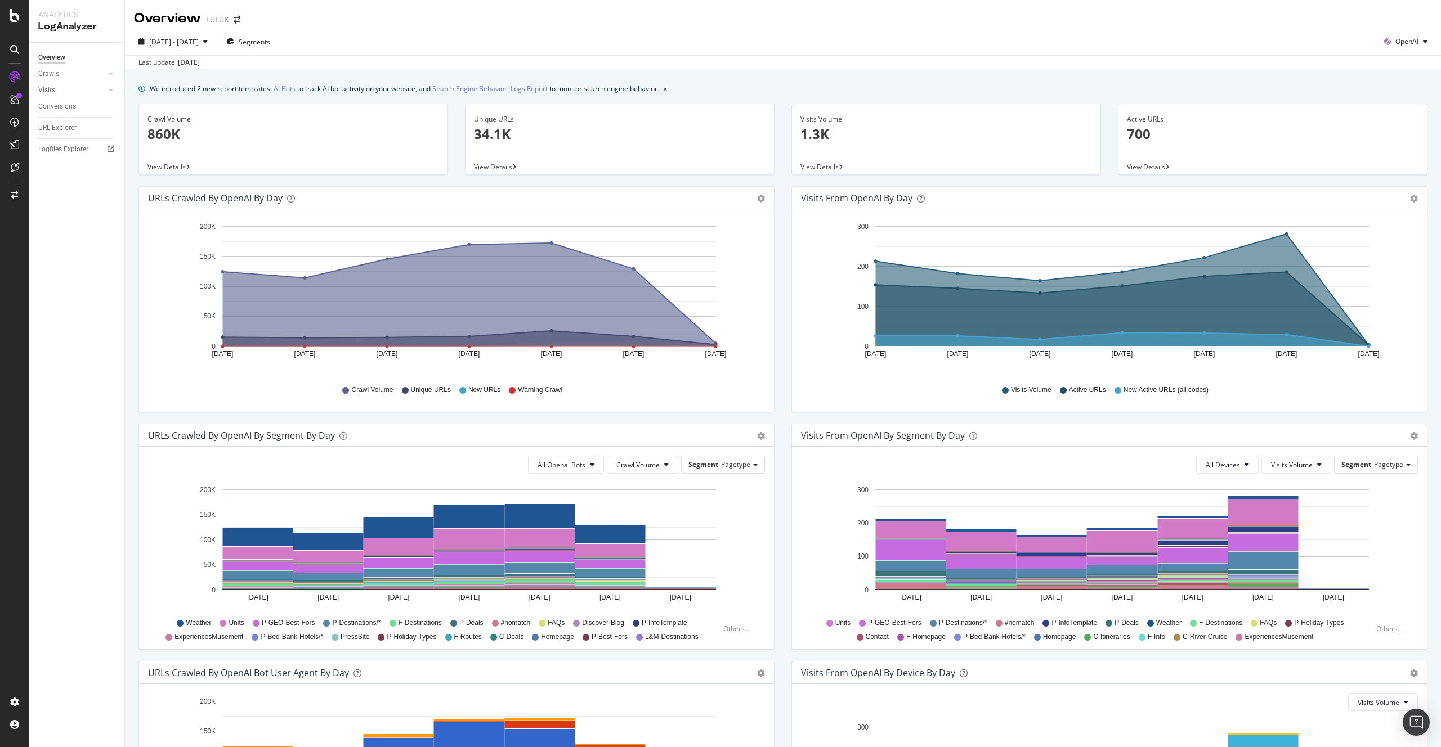
click at [830, 169] on span "View Details" at bounding box center [819, 167] width 38 height 10
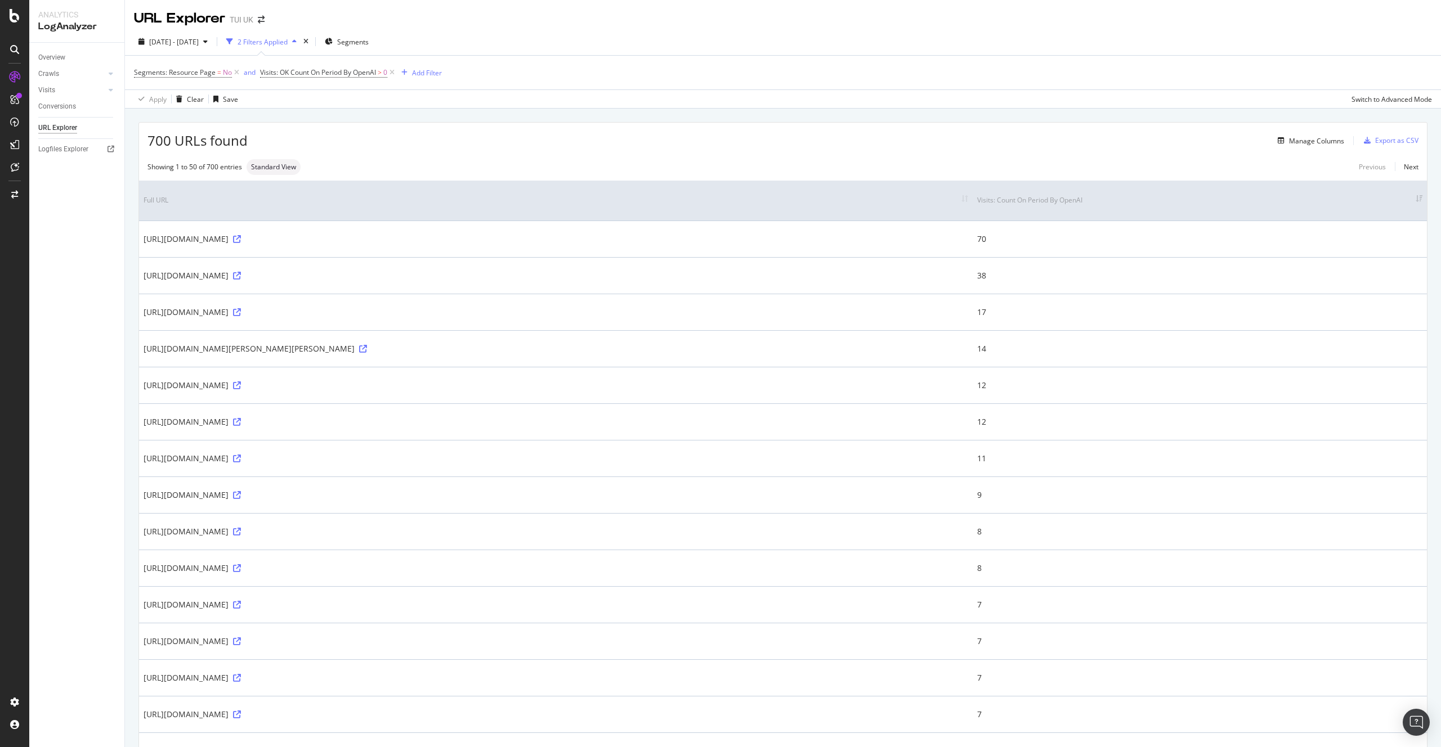
click at [233, 280] on div "[URL][DOMAIN_NAME]" at bounding box center [556, 275] width 825 height 11
click at [231, 277] on div "[URL][DOMAIN_NAME]" at bounding box center [556, 275] width 825 height 11
drag, startPoint x: 226, startPoint y: 277, endPoint x: 253, endPoint y: 274, distance: 27.7
click at [253, 274] on div "[URL][DOMAIN_NAME]" at bounding box center [556, 275] width 825 height 11
drag, startPoint x: 1204, startPoint y: 270, endPoint x: 1186, endPoint y: 276, distance: 18.3
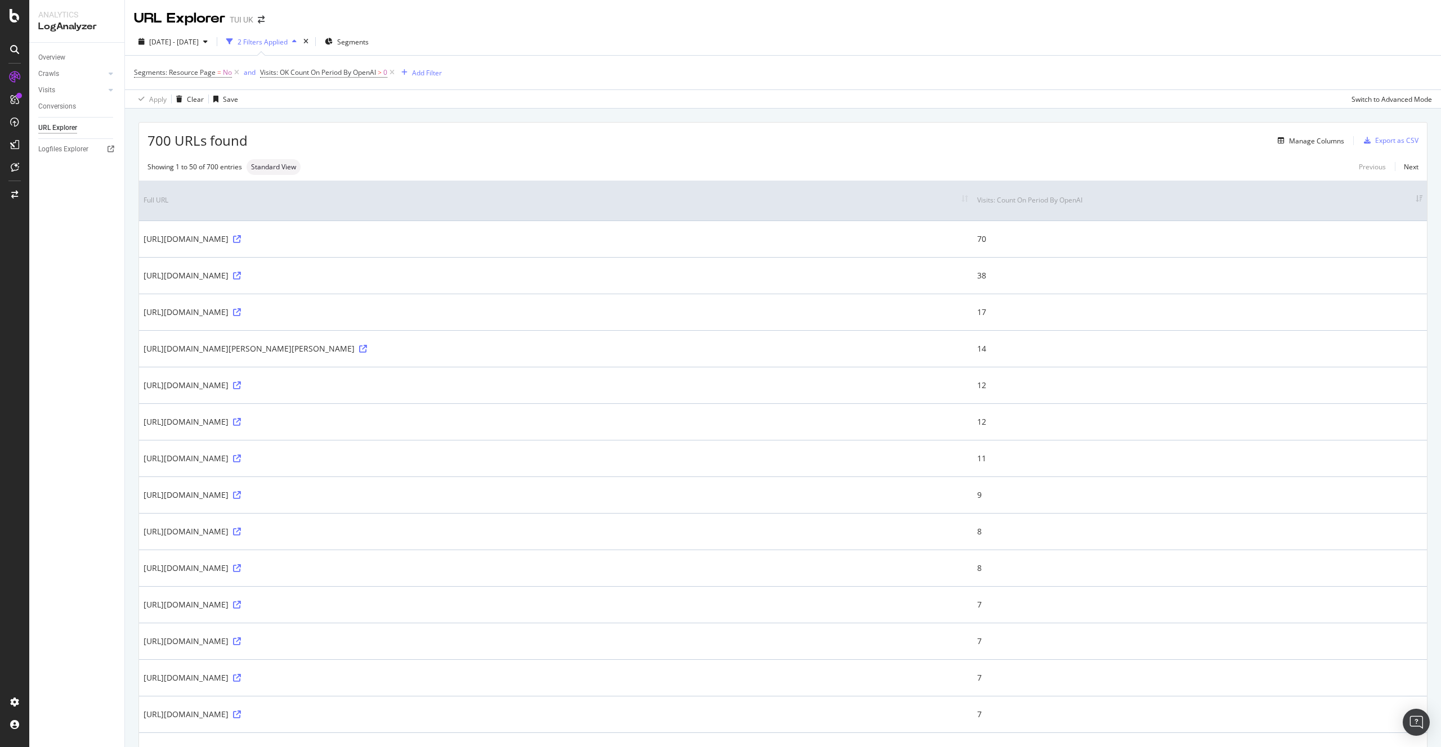
click at [1186, 276] on tr "[URL][DOMAIN_NAME] 38" at bounding box center [783, 275] width 1288 height 37
drag, startPoint x: 325, startPoint y: 349, endPoint x: 446, endPoint y: 353, distance: 121.6
click at [446, 353] on div "[URL][DOMAIN_NAME][PERSON_NAME][PERSON_NAME]" at bounding box center [556, 348] width 825 height 11
drag, startPoint x: 318, startPoint y: 429, endPoint x: 380, endPoint y: 444, distance: 64.3
click at [386, 438] on td "[URL][DOMAIN_NAME]" at bounding box center [556, 422] width 834 height 37
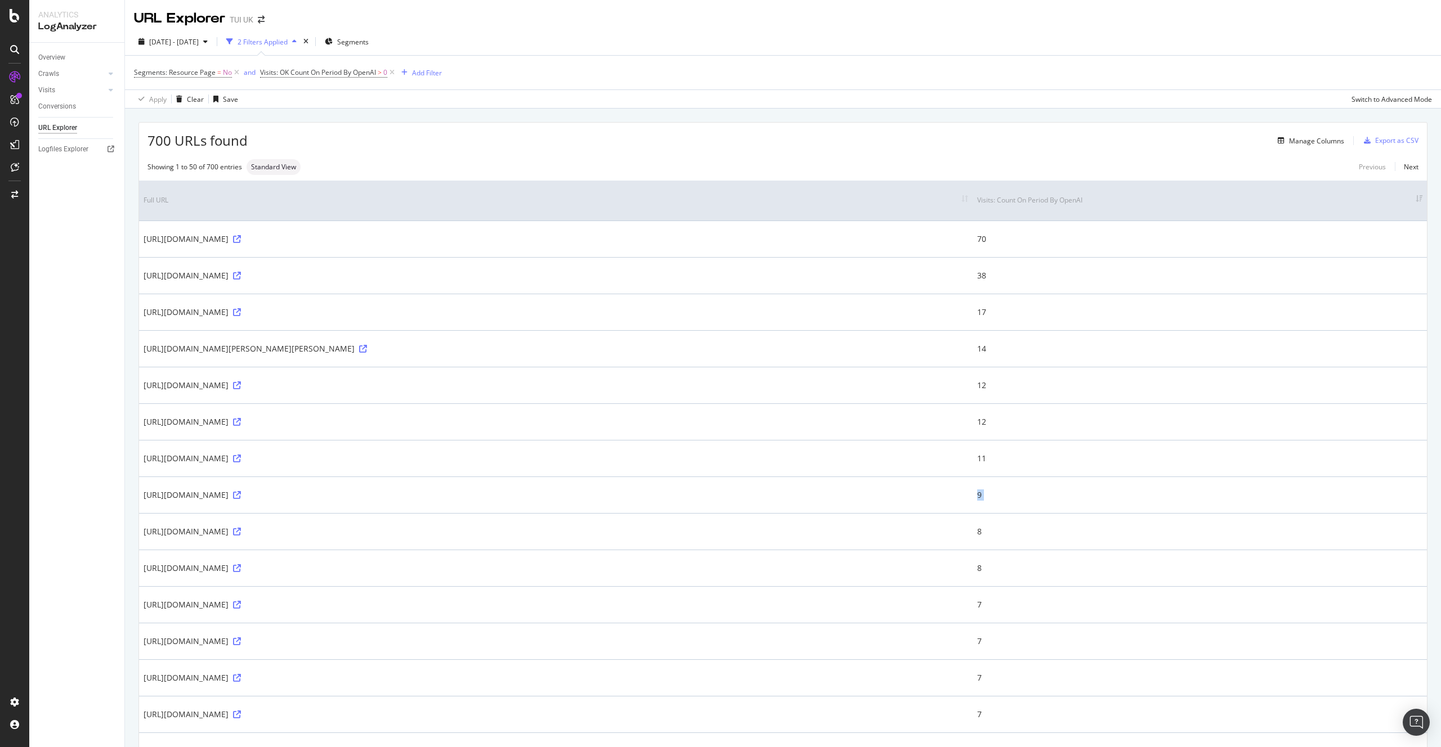
drag, startPoint x: 308, startPoint y: 503, endPoint x: 396, endPoint y: 518, distance: 89.1
click at [338, 395] on td "[URL][DOMAIN_NAME]" at bounding box center [556, 385] width 834 height 37
drag, startPoint x: 210, startPoint y: 350, endPoint x: 464, endPoint y: 350, distance: 253.8
click at [464, 350] on div "[URL][DOMAIN_NAME][PERSON_NAME][PERSON_NAME]" at bounding box center [556, 348] width 825 height 11
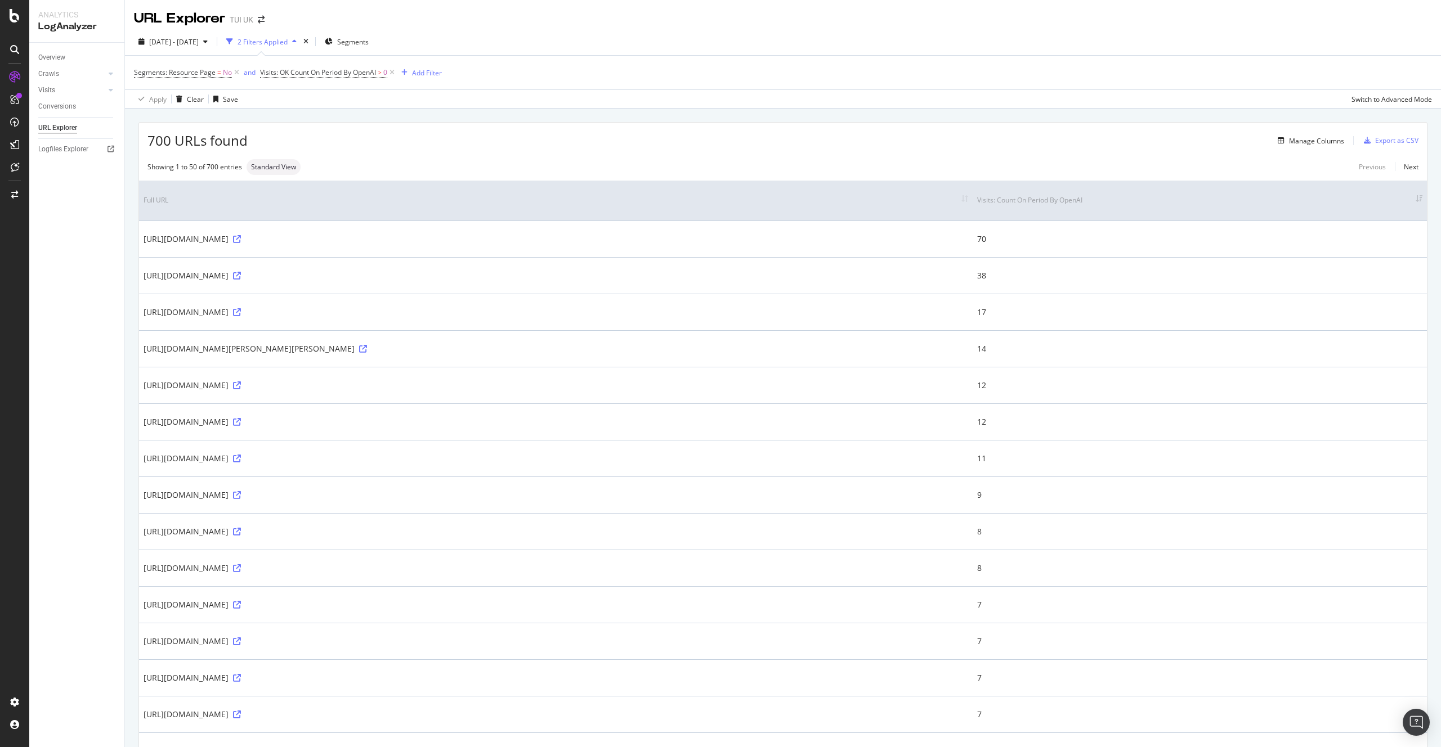
click at [458, 355] on td "[URL][DOMAIN_NAME][PERSON_NAME][PERSON_NAME]" at bounding box center [556, 348] width 834 height 37
drag, startPoint x: 1209, startPoint y: 312, endPoint x: 1184, endPoint y: 312, distance: 24.8
click at [1184, 312] on tr "[URL][DOMAIN_NAME] 17" at bounding box center [783, 312] width 1288 height 37
click at [968, 312] on div "[URL][DOMAIN_NAME]" at bounding box center [556, 312] width 825 height 11
drag, startPoint x: 1220, startPoint y: 307, endPoint x: 1180, endPoint y: 315, distance: 40.6
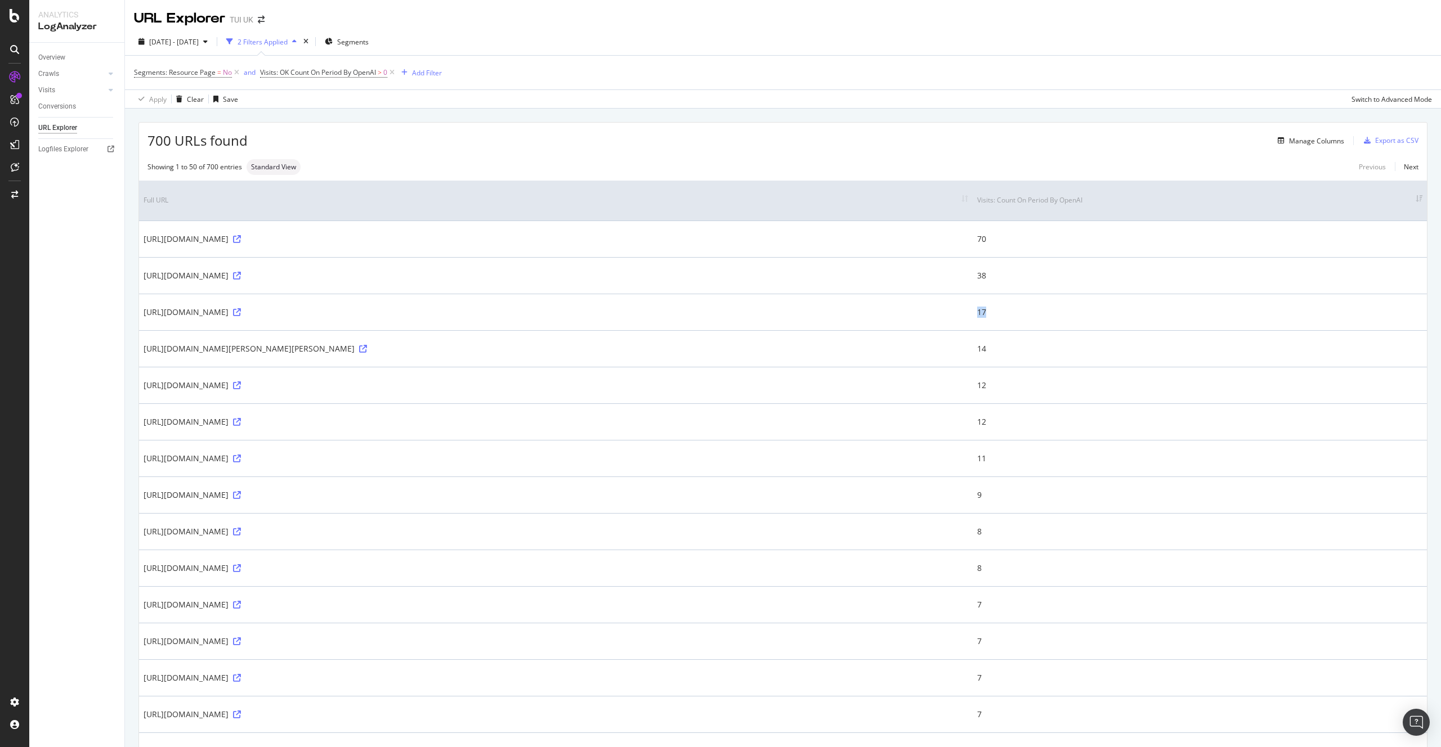
click at [1180, 315] on tr "[URL][DOMAIN_NAME] 17" at bounding box center [783, 312] width 1288 height 37
click at [968, 311] on div "[URL][DOMAIN_NAME]" at bounding box center [556, 312] width 825 height 11
